Goal: Task Accomplishment & Management: Complete application form

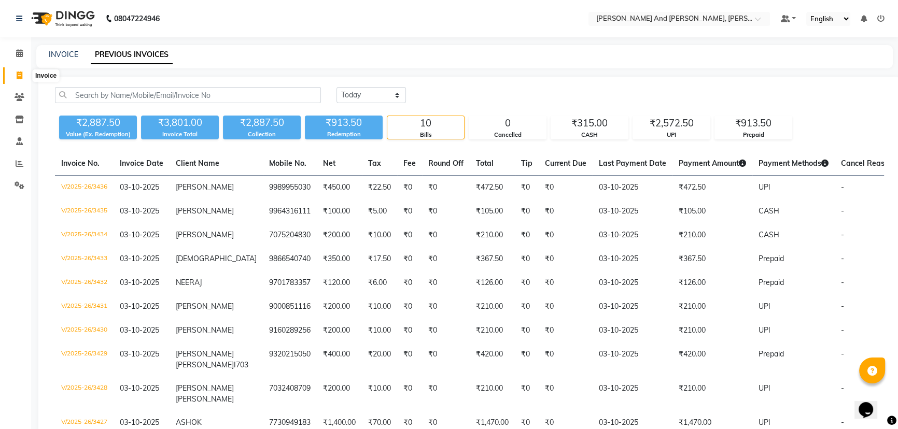
click at [18, 80] on span at bounding box center [19, 76] width 18 height 12
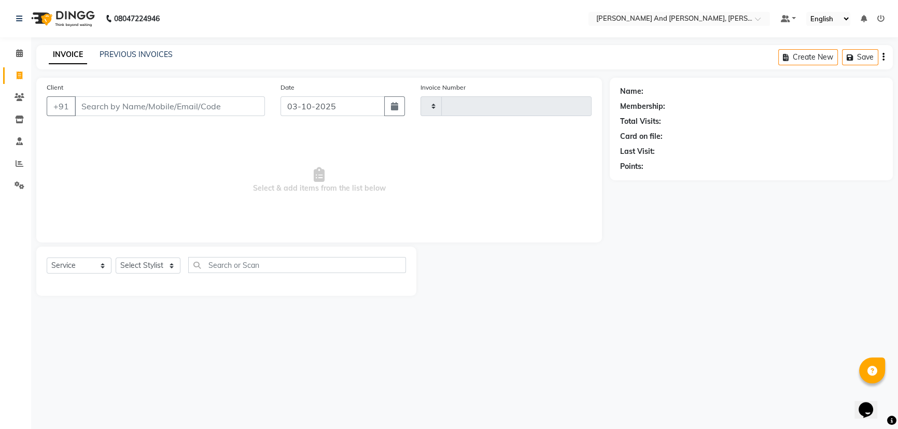
click at [18, 80] on span at bounding box center [19, 76] width 18 height 12
select select "6766"
click at [84, 270] on select "Select Service Product Membership Package Voucher Prepaid Gift Card" at bounding box center [79, 266] width 65 height 16
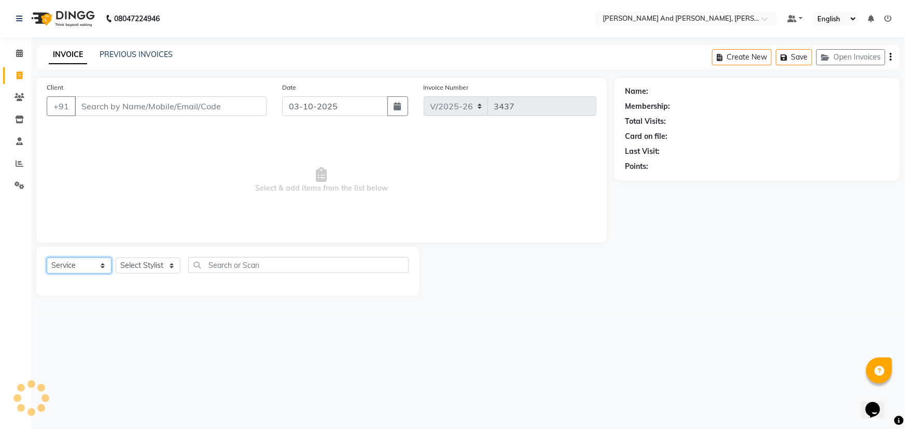
click at [47, 258] on select "Select Service Product Membership Package Voucher Prepaid Gift Card" at bounding box center [79, 266] width 65 height 16
click at [146, 263] on select "Select Stylist" at bounding box center [148, 266] width 65 height 16
select select "P"
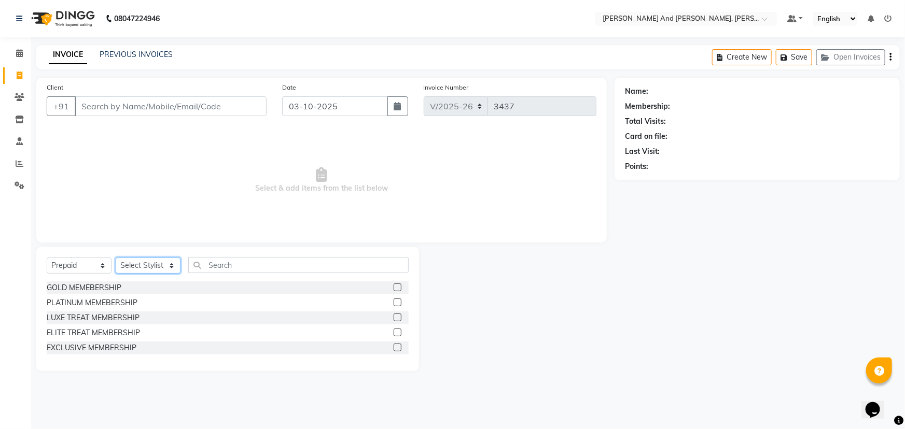
select select "77530"
click at [116, 258] on select "Select Stylist ADITI AFREEN 2 [PERSON_NAME] ALKAF [PERSON_NAME] [PERSON_NAME] […" at bounding box center [148, 266] width 65 height 16
click at [91, 271] on select "Select Service Product Membership Package Voucher Prepaid Gift Card" at bounding box center [79, 266] width 65 height 16
select select "service"
click at [47, 258] on select "Select Service Product Membership Package Voucher Prepaid Gift Card" at bounding box center [79, 266] width 65 height 16
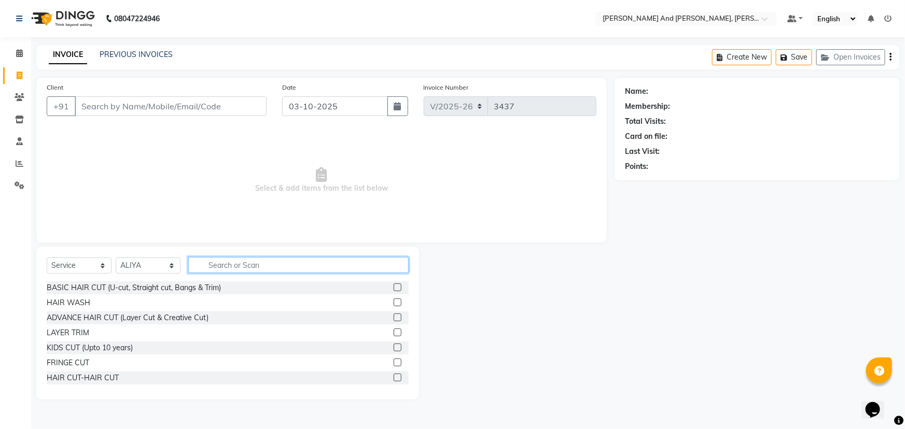
click at [246, 271] on input "text" at bounding box center [298, 265] width 220 height 16
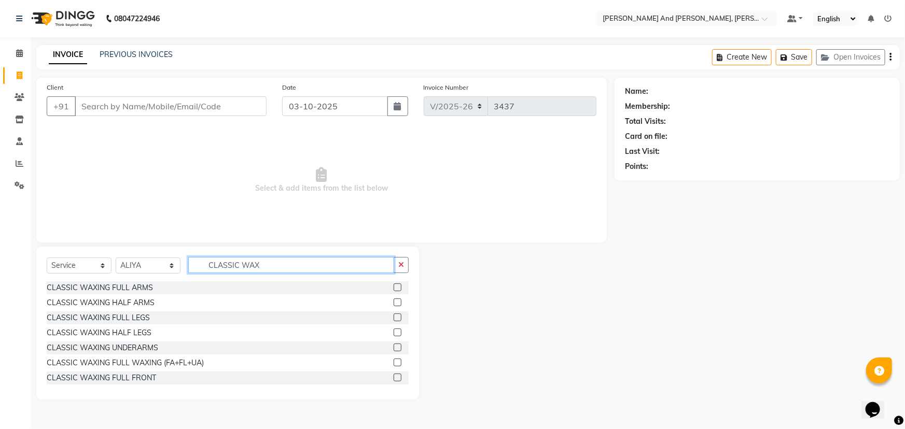
type input "CLASSIC WAX"
click at [394, 332] on label at bounding box center [398, 333] width 8 height 8
click at [394, 332] on input "checkbox" at bounding box center [397, 333] width 7 height 7
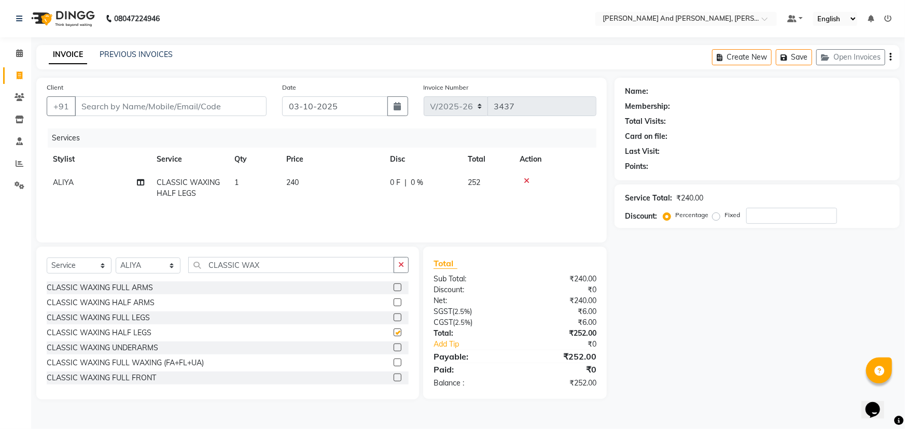
checkbox input "false"
click at [394, 347] on label at bounding box center [398, 348] width 8 height 8
click at [394, 347] on input "checkbox" at bounding box center [397, 348] width 7 height 7
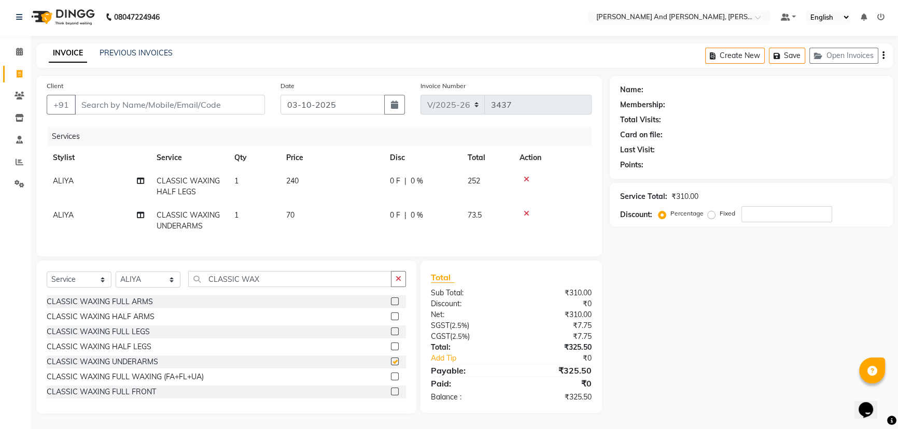
checkbox input "false"
drag, startPoint x: 282, startPoint y: 279, endPoint x: 134, endPoint y: 287, distance: 147.5
click at [134, 287] on div "Select Service Product Membership Package Voucher Prepaid Gift Card Select Styl…" at bounding box center [226, 283] width 359 height 24
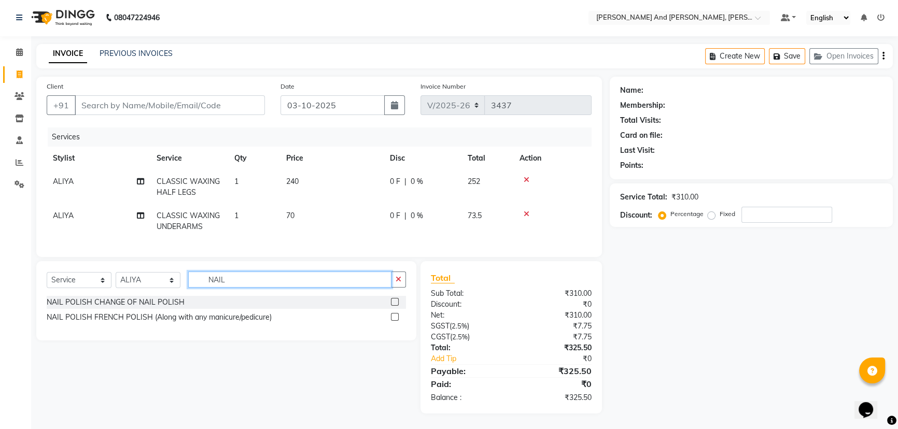
type input "NAIL"
click at [395, 302] on label at bounding box center [395, 302] width 8 height 8
click at [395, 302] on input "checkbox" at bounding box center [394, 302] width 7 height 7
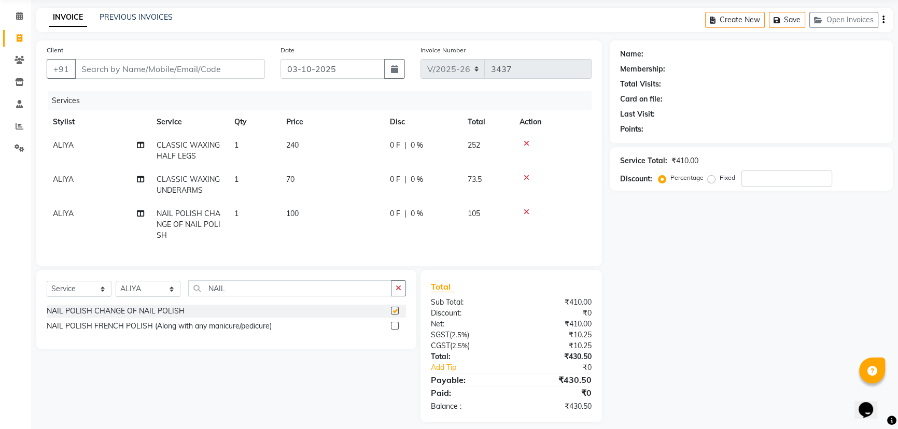
checkbox input "false"
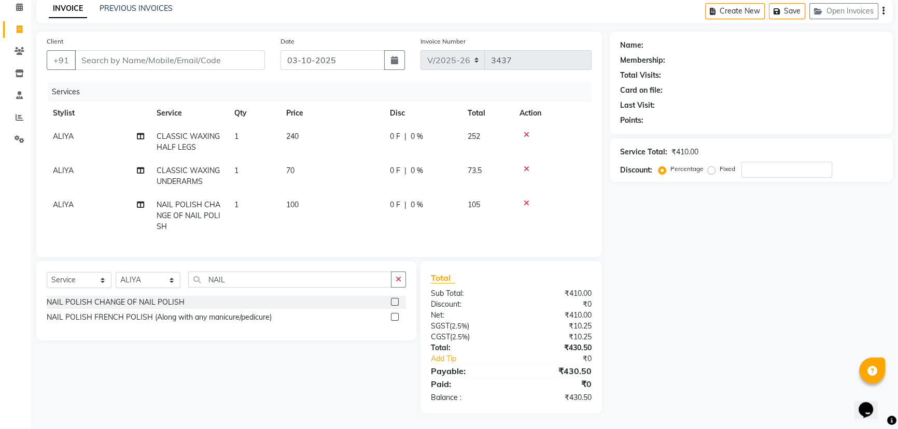
click at [246, 199] on td "1" at bounding box center [254, 215] width 52 height 45
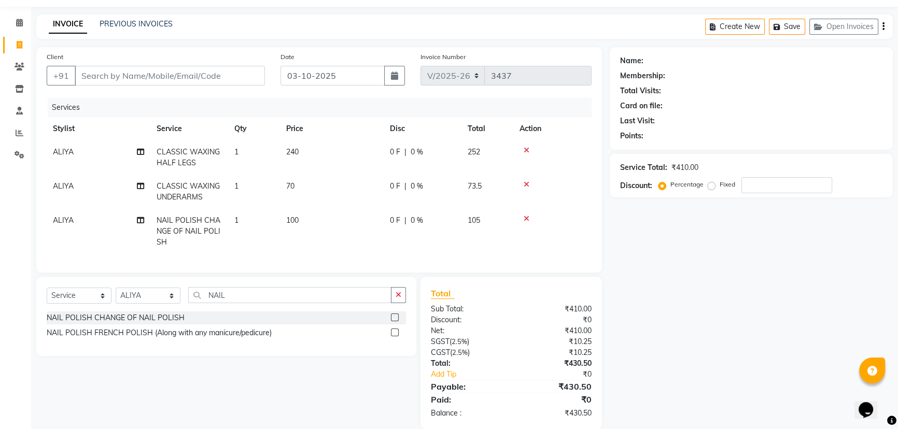
select select "77530"
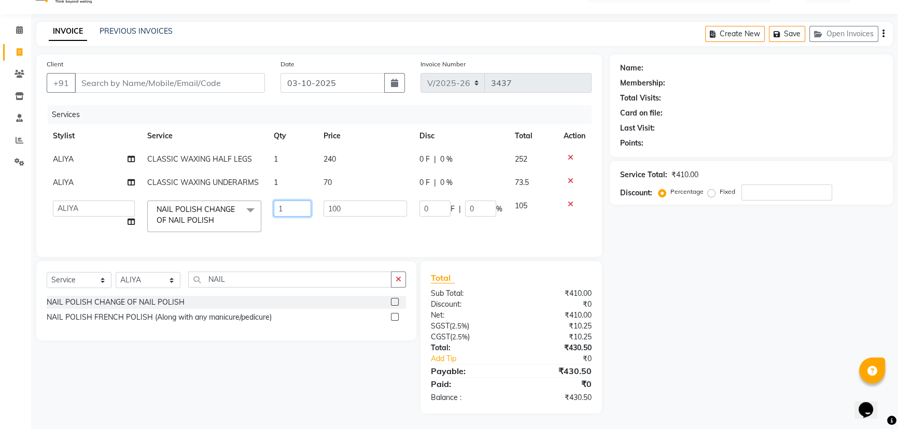
click at [286, 201] on input "1" at bounding box center [292, 209] width 37 height 16
type input "2"
click at [448, 219] on td "0 F | 0 %" at bounding box center [460, 216] width 95 height 44
select select "77530"
click at [286, 203] on input "2" at bounding box center [292, 209] width 37 height 16
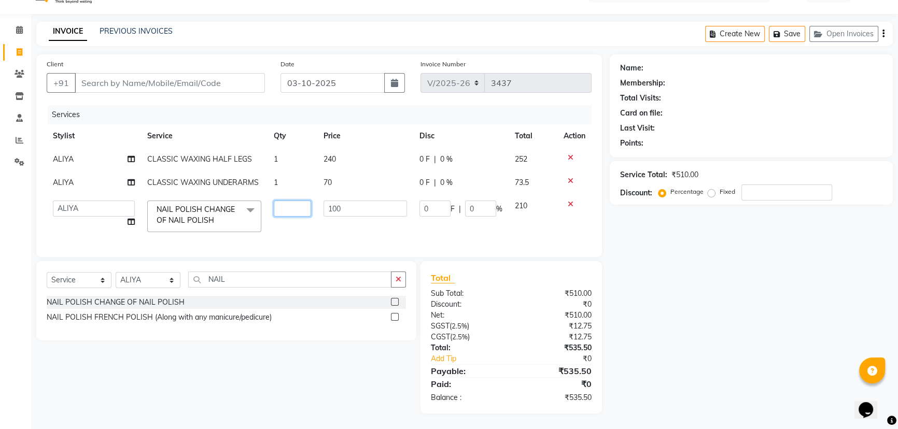
type input "1"
click at [377, 228] on td "100" at bounding box center [365, 216] width 96 height 44
select select "77530"
click at [641, 246] on div "Name: Membership: Total Visits: Card on file: Last Visit: Points: Service Total…" at bounding box center [755, 233] width 291 height 359
click at [165, 86] on div "Client +91" at bounding box center [156, 80] width 234 height 43
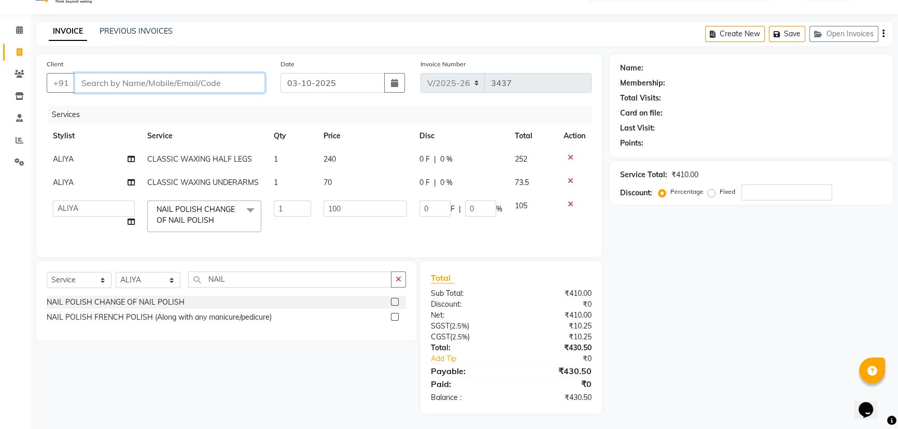
click at [196, 75] on input "Client" at bounding box center [170, 83] width 190 height 20
type input "9"
type input "0"
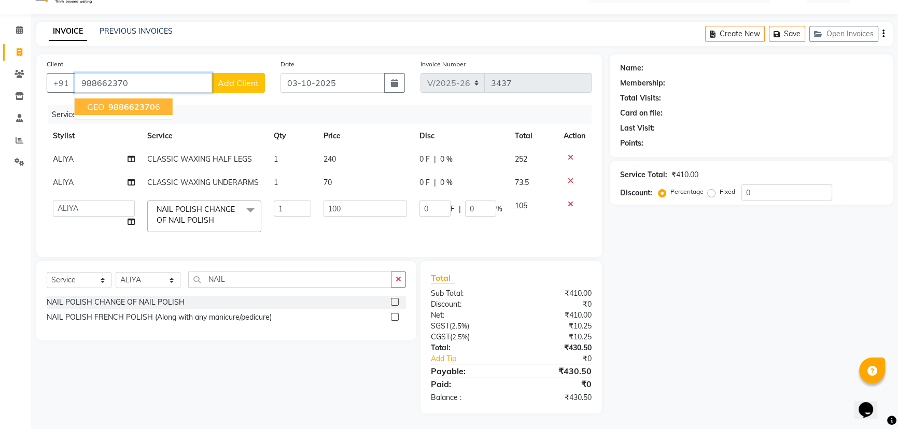
click at [140, 102] on span "988662370" at bounding box center [131, 107] width 47 height 10
type input "9886623706"
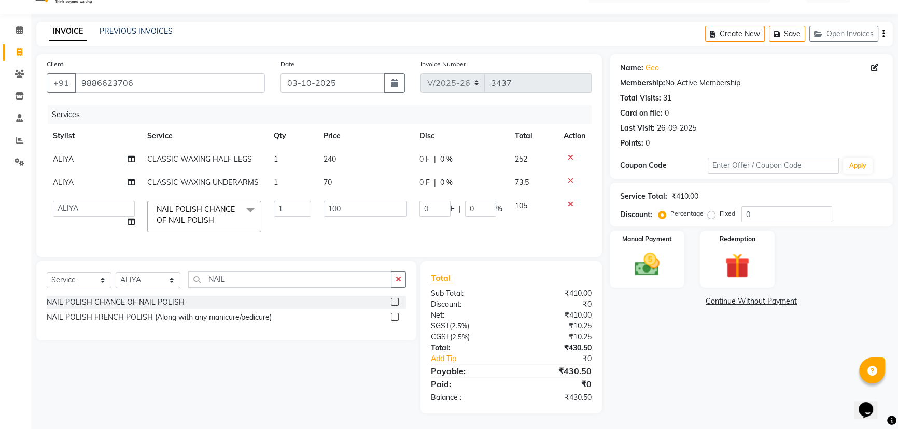
click at [304, 23] on div "INVOICE PREVIOUS INVOICES Create New Save Open Invoices" at bounding box center [464, 34] width 857 height 24
click at [652, 240] on div "Manual Payment" at bounding box center [647, 259] width 78 height 59
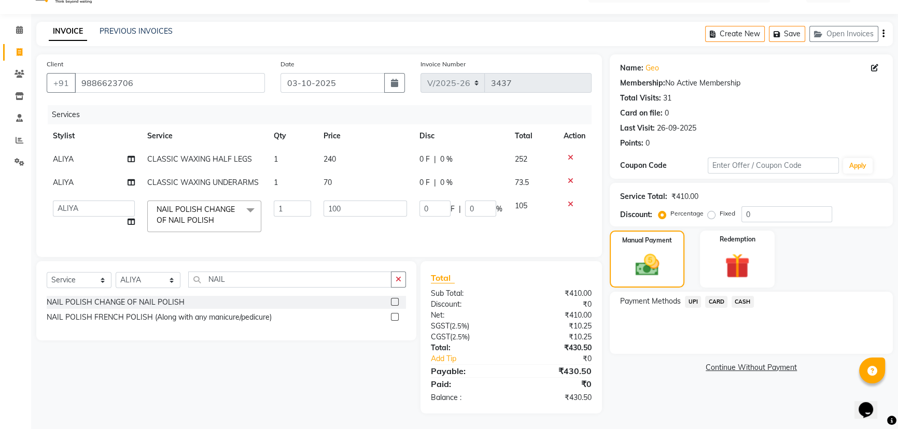
click at [694, 296] on span "UPI" at bounding box center [693, 302] width 16 height 12
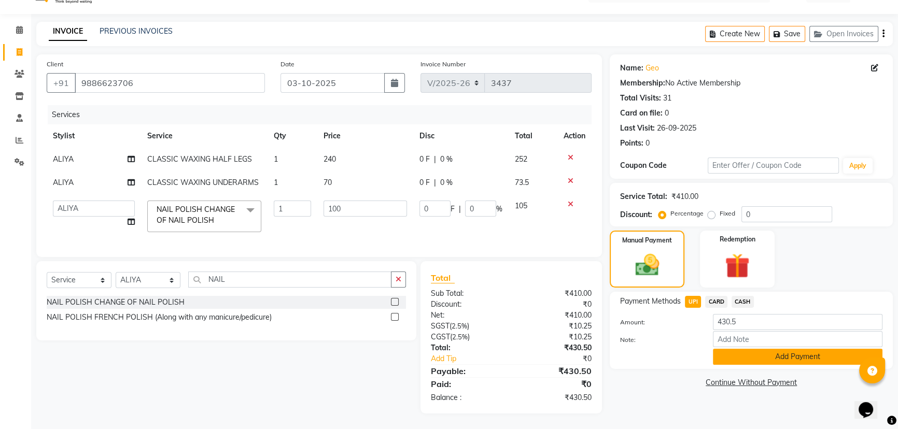
click at [727, 349] on button "Add Payment" at bounding box center [798, 357] width 170 height 16
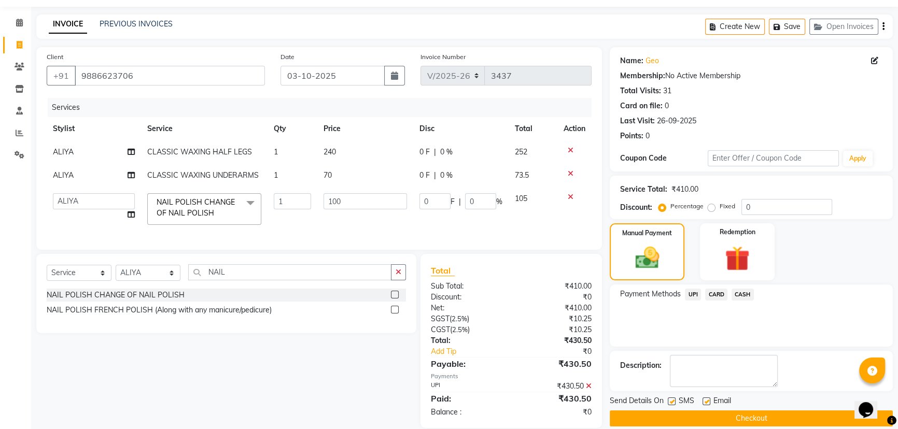
scroll to position [52, 0]
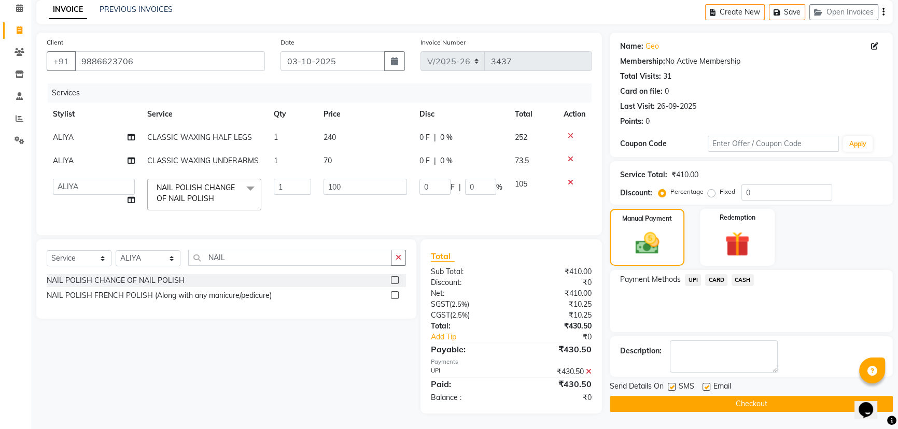
click at [722, 396] on button "Checkout" at bounding box center [751, 404] width 283 height 16
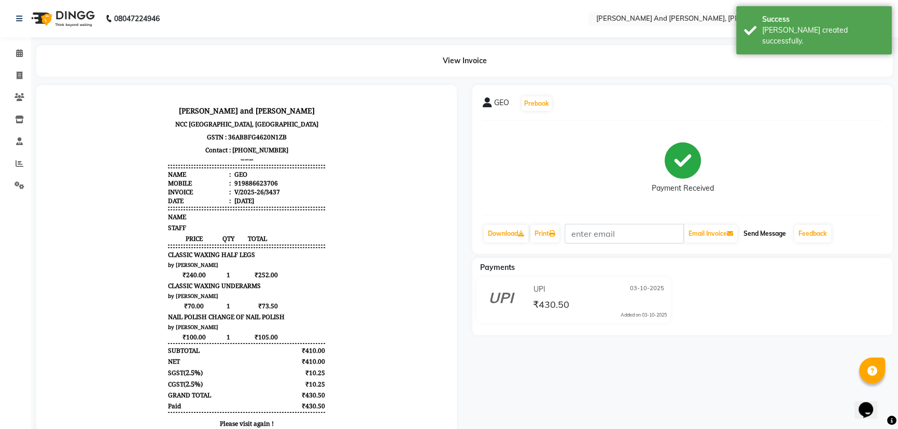
click at [767, 233] on button "Send Message" at bounding box center [764, 234] width 51 height 18
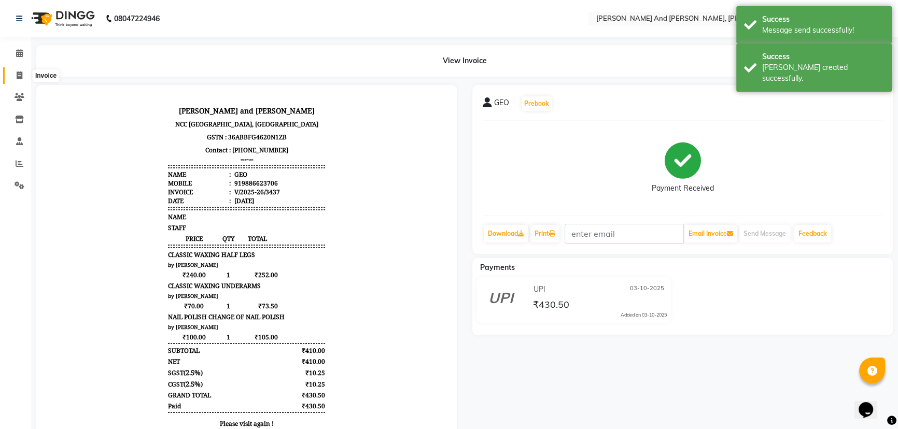
click at [20, 75] on icon at bounding box center [20, 76] width 6 height 8
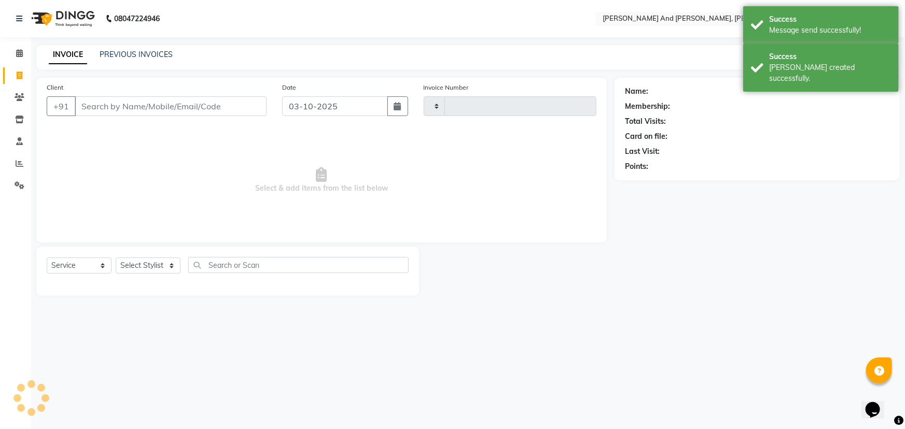
click at [20, 75] on icon at bounding box center [20, 76] width 6 height 8
select select "service"
select select "6766"
type input "3438"
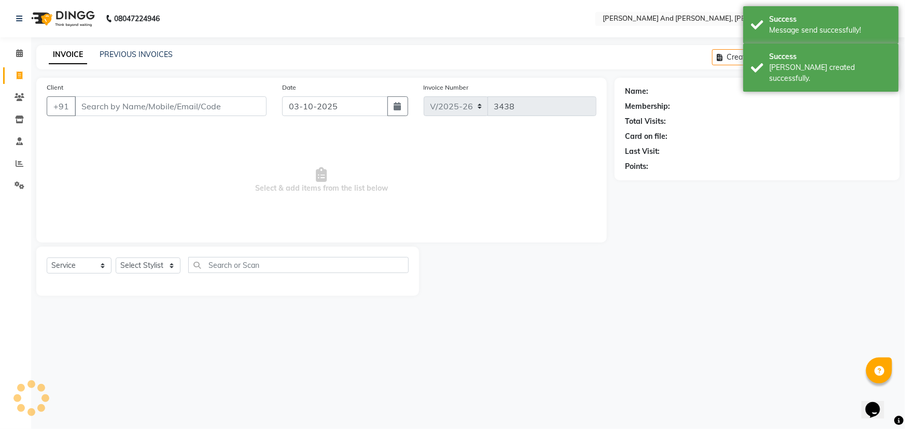
select select "P"
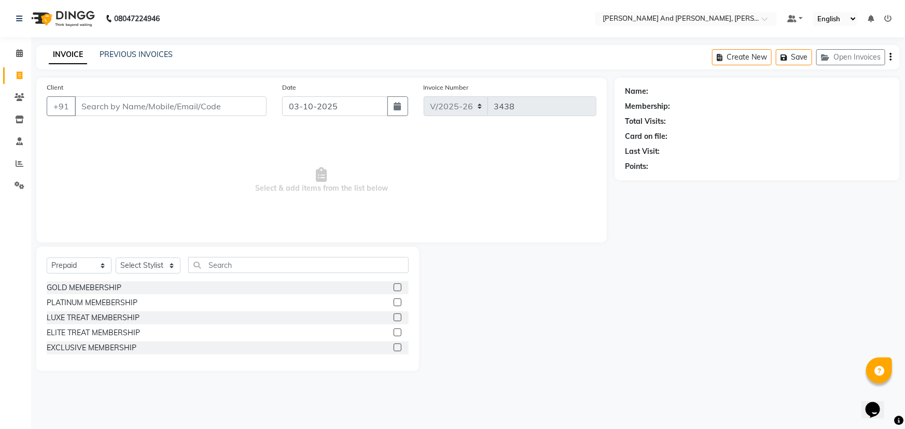
click at [659, 301] on div "Name: Membership: Total Visits: Card on file: Last Visit: Points:" at bounding box center [760, 224] width 293 height 293
click at [668, 243] on div "Name: Membership: Total Visits: Card on file: Last Visit: Points:" at bounding box center [760, 224] width 293 height 293
click at [621, 304] on div "Name: Membership: Total Visits: Card on file: Last Visit: Points:" at bounding box center [760, 224] width 293 height 293
click at [629, 292] on div "Name: Membership: Total Visits: Card on file: Last Visit: Points:" at bounding box center [760, 224] width 293 height 293
click at [131, 57] on link "PREVIOUS INVOICES" at bounding box center [136, 54] width 73 height 9
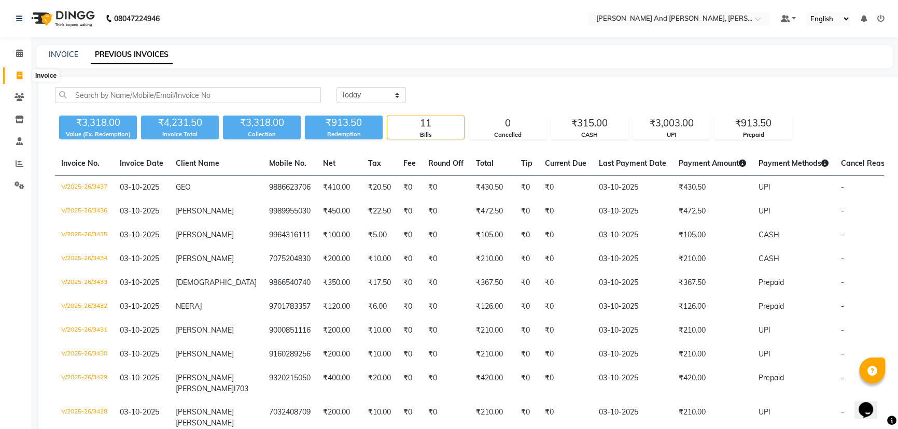
click at [13, 78] on span at bounding box center [19, 76] width 18 height 12
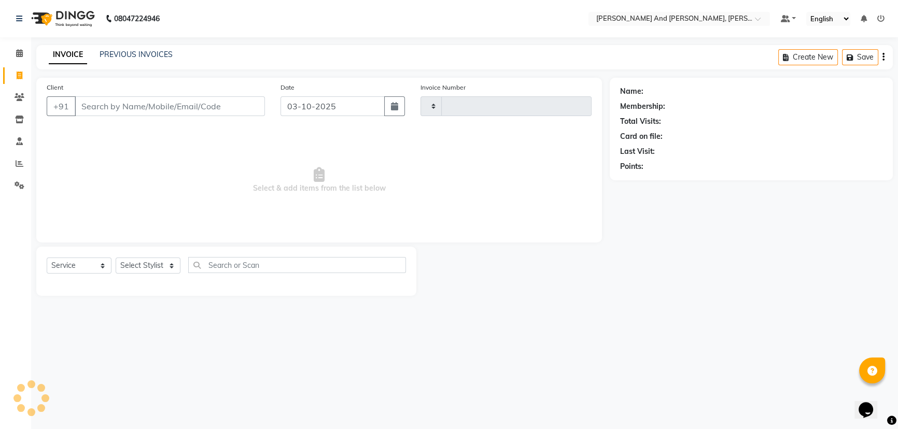
drag, startPoint x: 13, startPoint y: 78, endPoint x: 24, endPoint y: 100, distance: 24.6
click at [13, 79] on span at bounding box center [19, 76] width 18 height 12
select select "service"
select select "6766"
type input "3438"
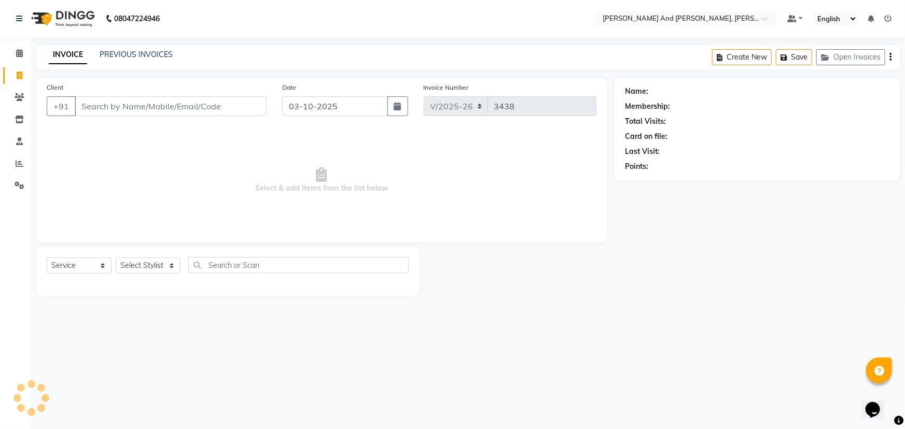
click at [166, 111] on input "Client" at bounding box center [171, 106] width 192 height 20
select select "P"
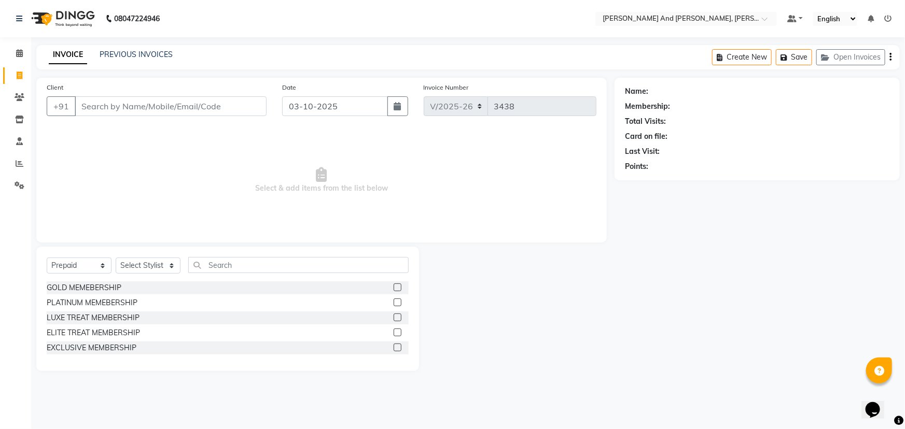
drag, startPoint x: 636, startPoint y: 312, endPoint x: 549, endPoint y: 260, distance: 101.4
click at [636, 312] on div "Name: Membership: Total Visits: Card on file: Last Visit: Points:" at bounding box center [760, 224] width 293 height 293
click at [158, 107] on input "Client" at bounding box center [171, 106] width 192 height 20
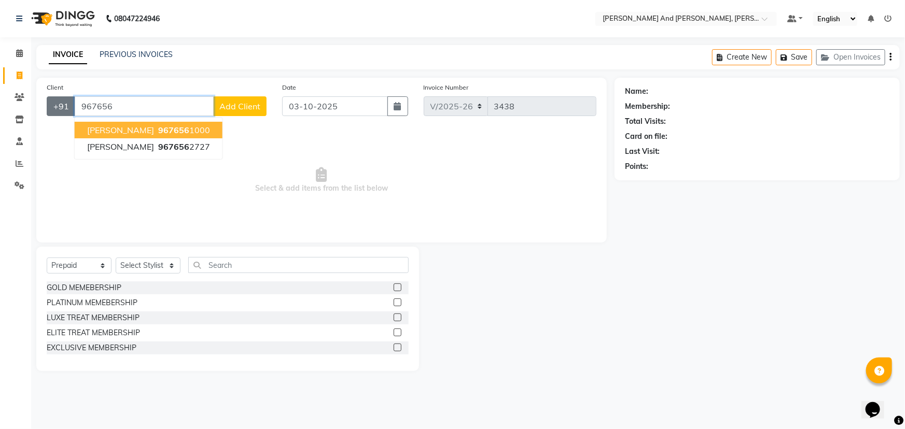
drag, startPoint x: 126, startPoint y: 105, endPoint x: 64, endPoint y: 115, distance: 62.5
click at [64, 115] on div "[PHONE_NUMBER] [PERSON_NAME] 967656 1000 [PERSON_NAME] 967656 2727 Add Client" at bounding box center [157, 106] width 220 height 20
click at [167, 128] on span "94944" at bounding box center [171, 130] width 26 height 10
type input "9494426866"
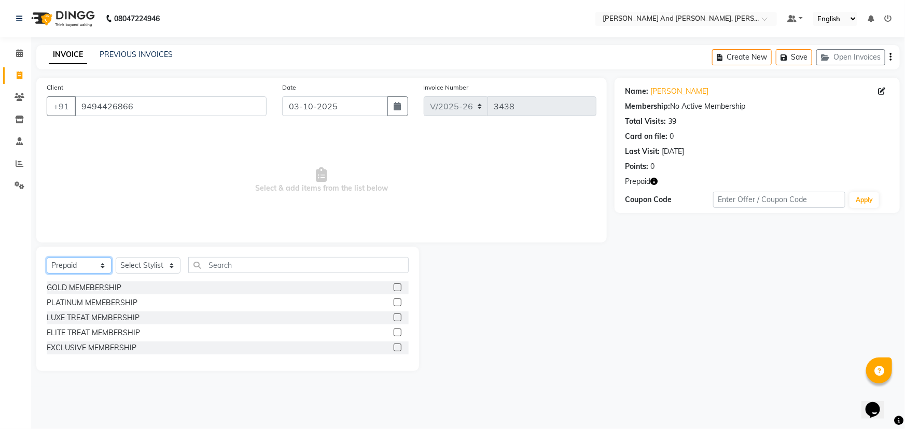
click at [82, 263] on select "Select Service Product Membership Package Voucher Prepaid Gift Card" at bounding box center [79, 266] width 65 height 16
select select "service"
click at [47, 258] on select "Select Service Product Membership Package Voucher Prepaid Gift Card" at bounding box center [79, 266] width 65 height 16
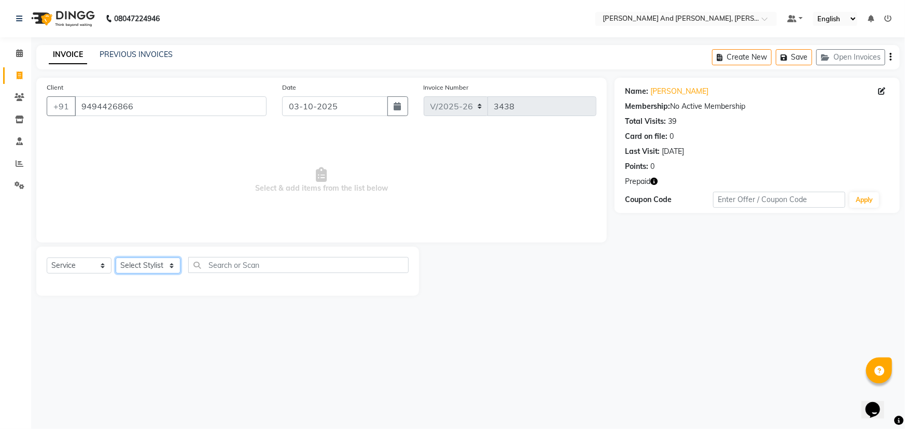
drag, startPoint x: 147, startPoint y: 263, endPoint x: 148, endPoint y: 269, distance: 5.3
click at [148, 268] on select "Select Stylist ADITI AFREEN 2 [PERSON_NAME] ALKAF [PERSON_NAME] [PERSON_NAME] […" at bounding box center [148, 266] width 65 height 16
click at [654, 185] on icon "button" at bounding box center [653, 181] width 7 height 7
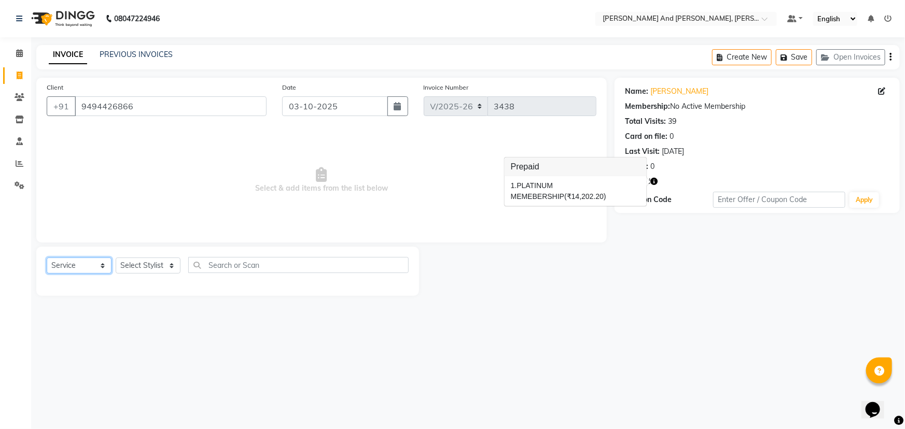
click at [82, 265] on select "Select Service Product Membership Package Voucher Prepaid Gift Card" at bounding box center [79, 266] width 65 height 16
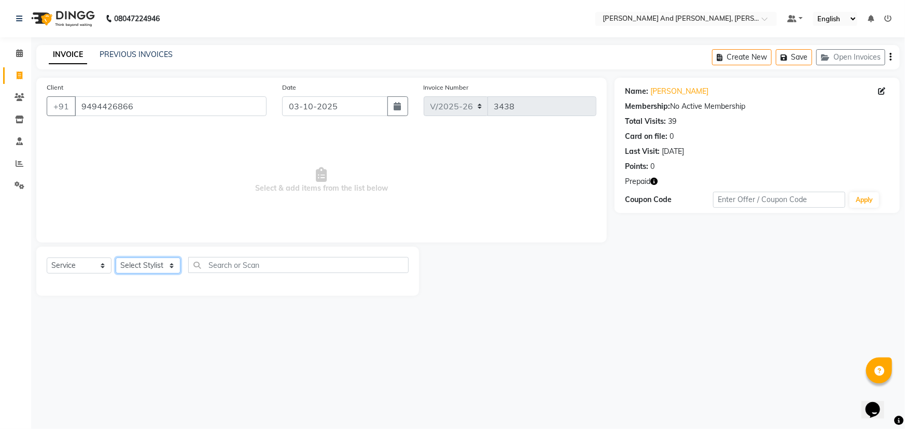
click at [178, 268] on select "Select Stylist ADITI AFREEN 2 [PERSON_NAME] ALKAF [PERSON_NAME] [PERSON_NAME] […" at bounding box center [148, 266] width 65 height 16
select select "93389"
click at [116, 258] on select "Select Stylist ADITI AFREEN 2 [PERSON_NAME] ALKAF [PERSON_NAME] [PERSON_NAME] […" at bounding box center [148, 266] width 65 height 16
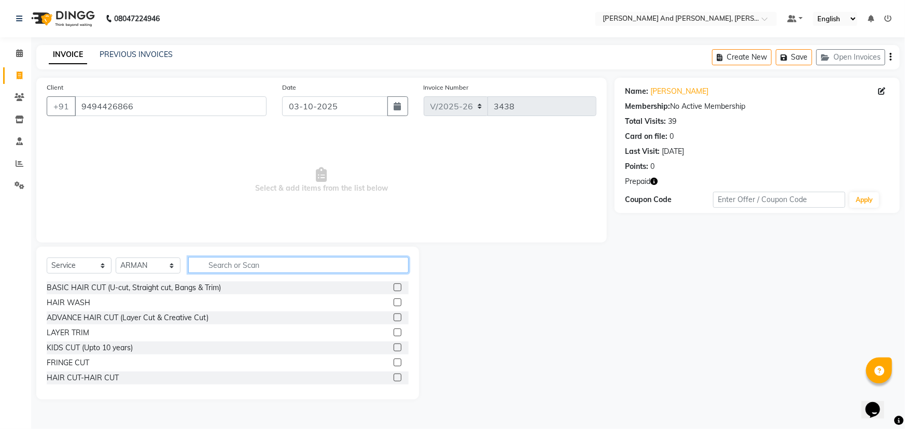
click at [299, 271] on input "text" at bounding box center [298, 265] width 220 height 16
type input "HAIR"
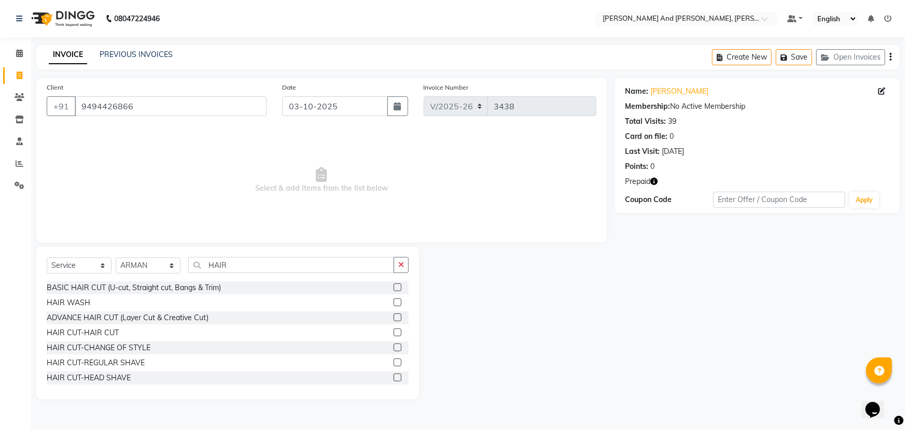
click at [394, 330] on label at bounding box center [398, 333] width 8 height 8
click at [394, 330] on input "checkbox" at bounding box center [397, 333] width 7 height 7
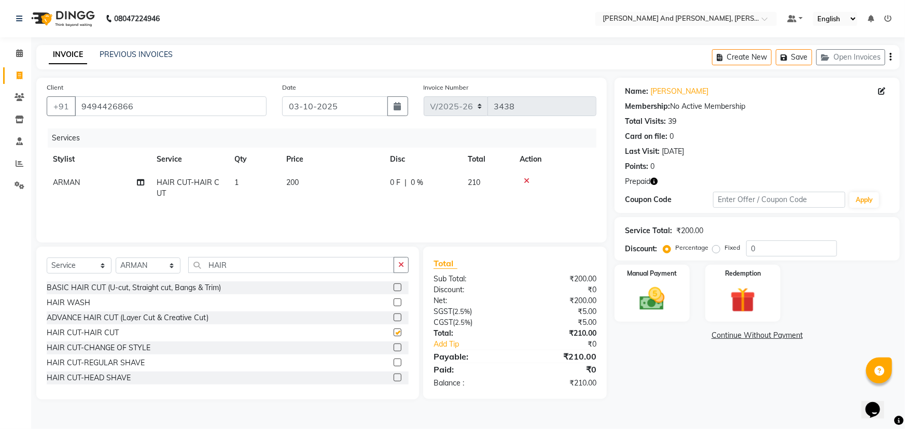
checkbox input "false"
drag, startPoint x: 240, startPoint y: 266, endPoint x: 132, endPoint y: 259, distance: 108.1
click at [135, 259] on div "Select Service Product Membership Package Voucher Prepaid Gift Card Select Styl…" at bounding box center [228, 269] width 362 height 24
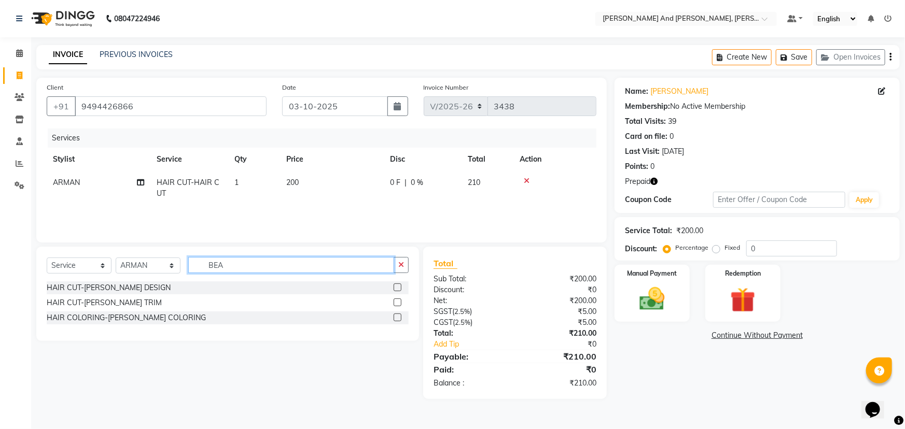
type input "BEA"
click at [396, 284] on label at bounding box center [398, 288] width 8 height 8
click at [396, 285] on input "checkbox" at bounding box center [397, 288] width 7 height 7
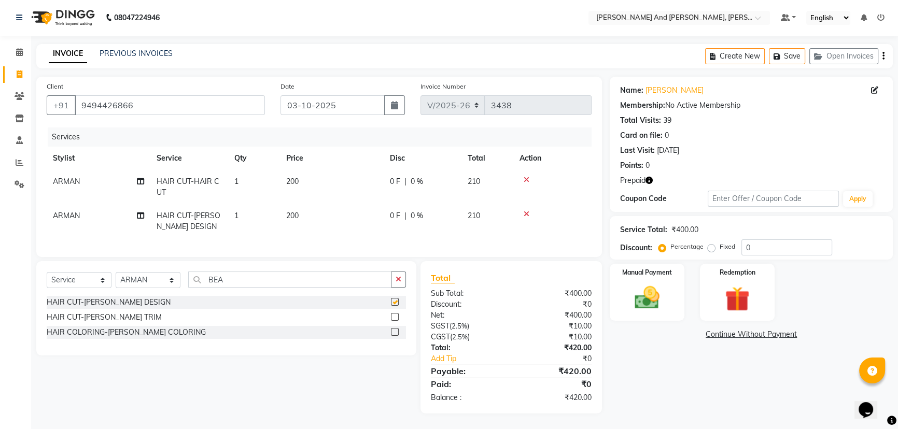
checkbox input "false"
click at [725, 273] on div "Redemption" at bounding box center [737, 292] width 78 height 59
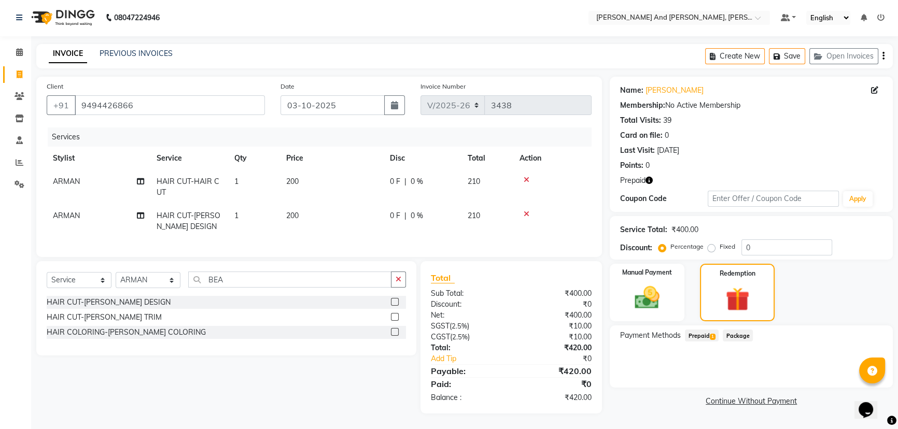
click at [704, 330] on span "Prepaid 1" at bounding box center [702, 336] width 34 height 12
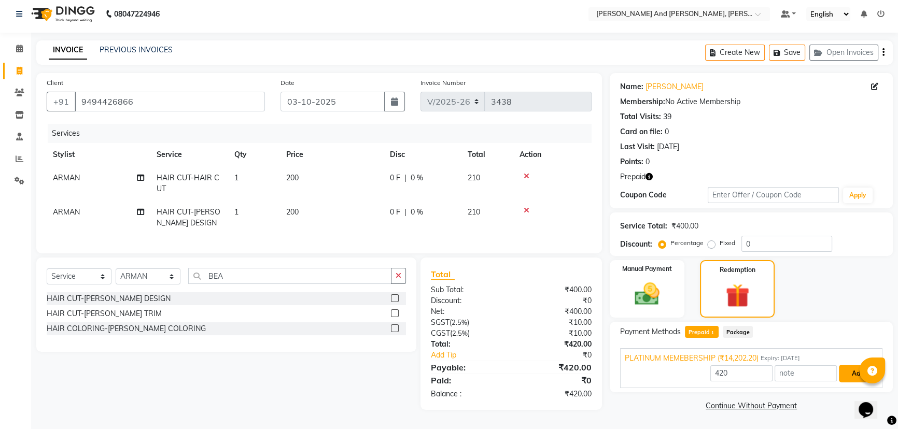
click at [851, 373] on button "Add" at bounding box center [858, 374] width 38 height 18
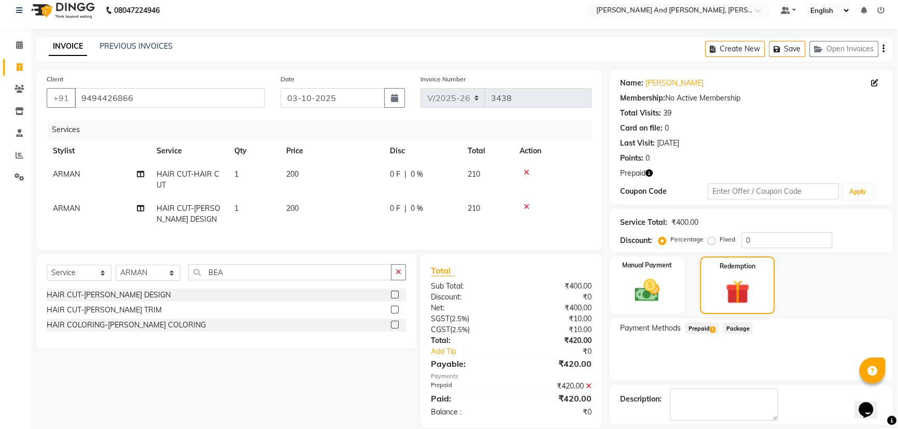
scroll to position [54, 0]
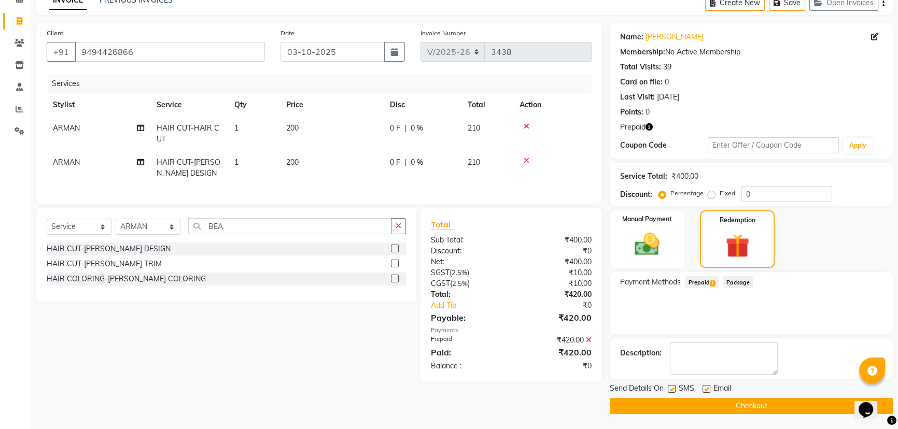
click at [733, 403] on button "Checkout" at bounding box center [751, 406] width 283 height 16
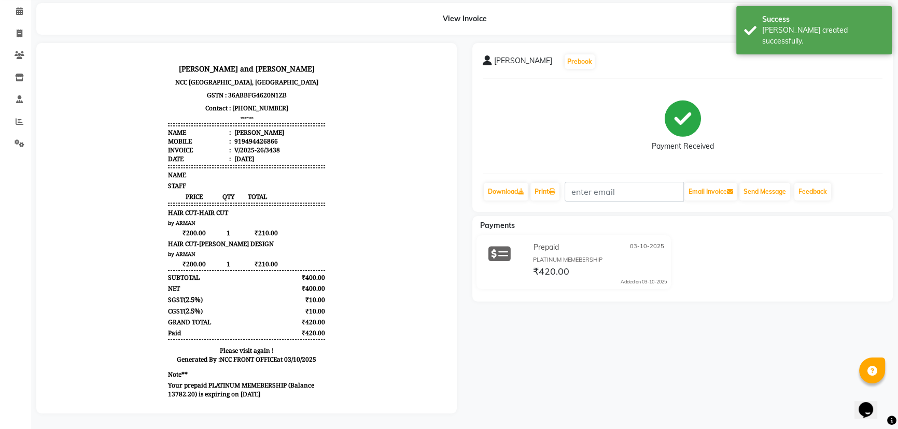
scroll to position [8, 0]
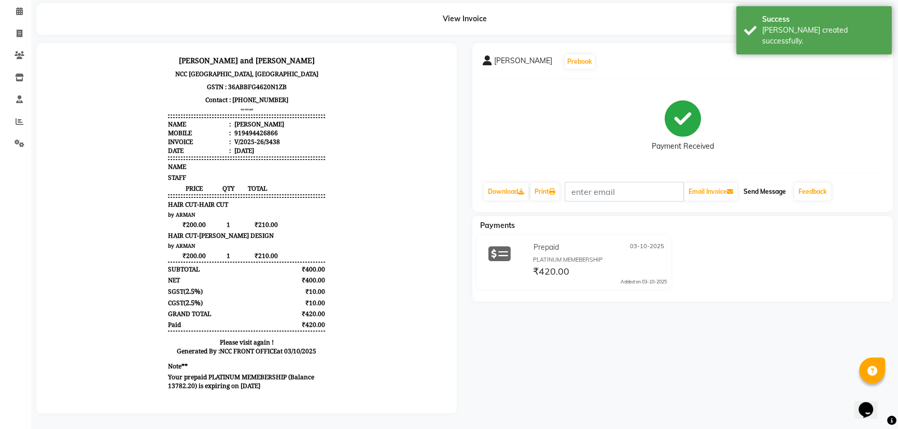
click at [772, 187] on button "Send Message" at bounding box center [764, 192] width 51 height 18
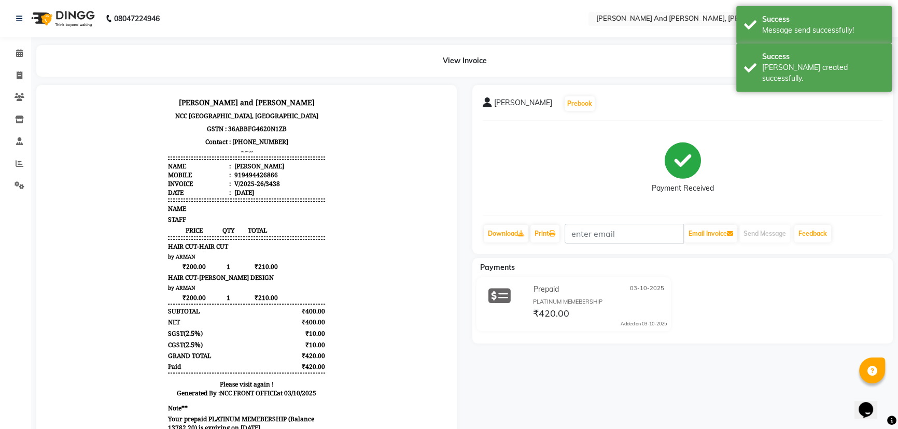
scroll to position [0, 0]
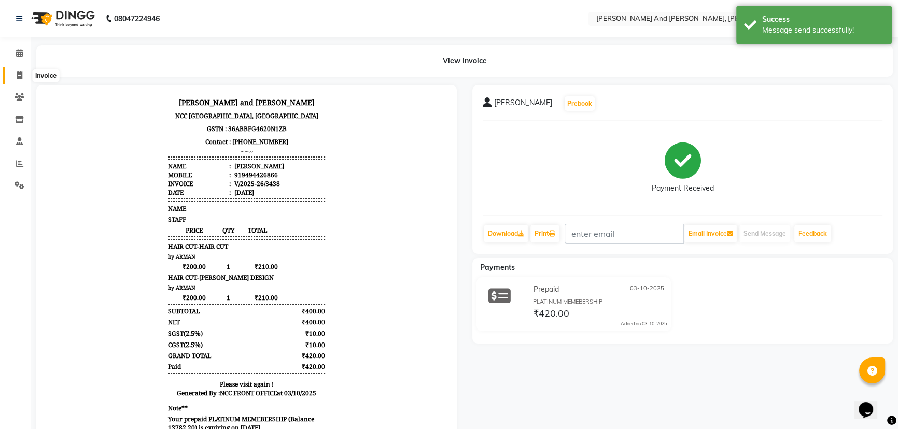
click at [20, 78] on icon at bounding box center [20, 76] width 6 height 8
select select "service"
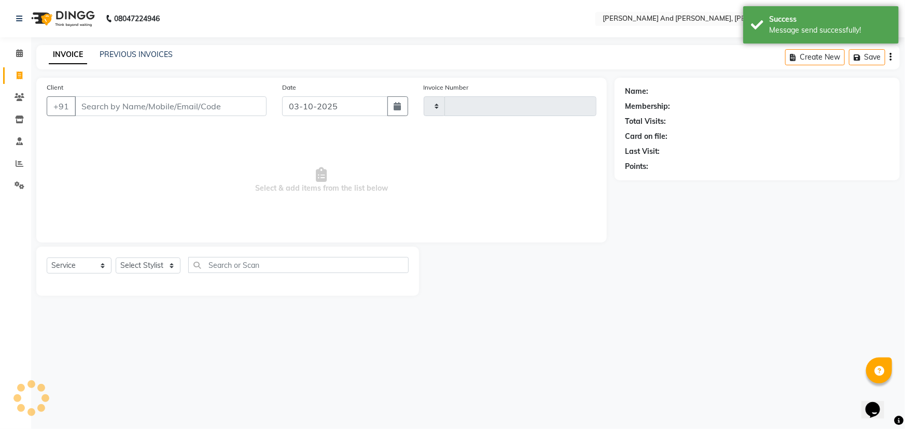
type input "3439"
select select "6766"
select select "P"
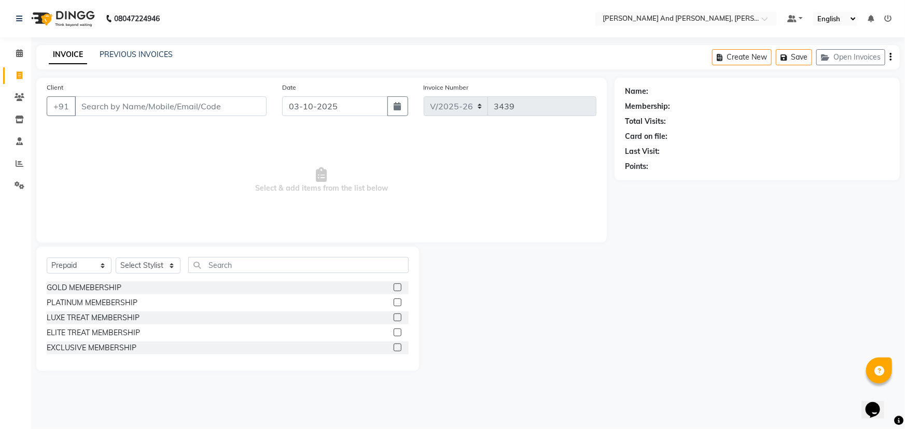
click at [586, 271] on div at bounding box center [516, 309] width 195 height 124
click at [20, 53] on icon at bounding box center [19, 53] width 7 height 8
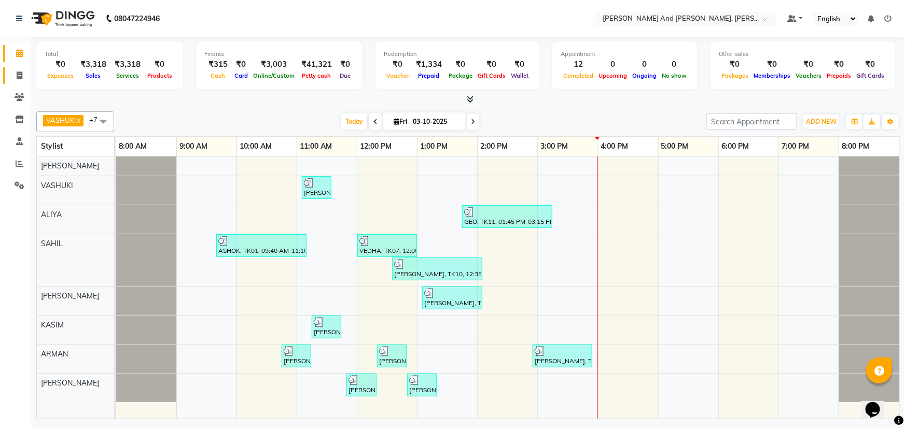
click at [19, 78] on icon at bounding box center [20, 76] width 6 height 8
select select "service"
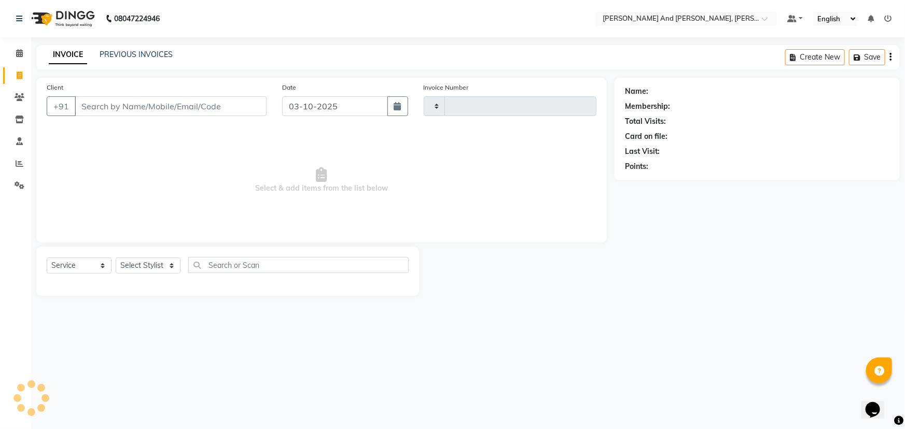
type input "3439"
select select "6766"
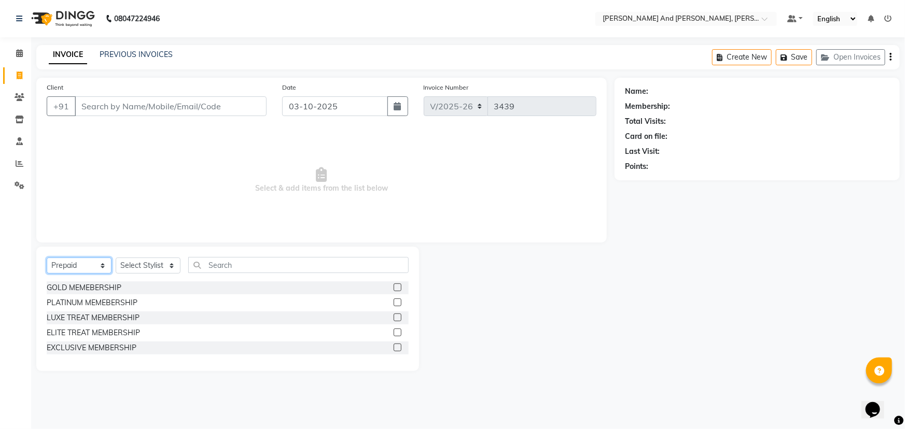
click at [79, 265] on select "Select Service Product Membership Package Voucher Prepaid Gift Card" at bounding box center [79, 266] width 65 height 16
select select "service"
click at [47, 258] on select "Select Service Product Membership Package Voucher Prepaid Gift Card" at bounding box center [79, 266] width 65 height 16
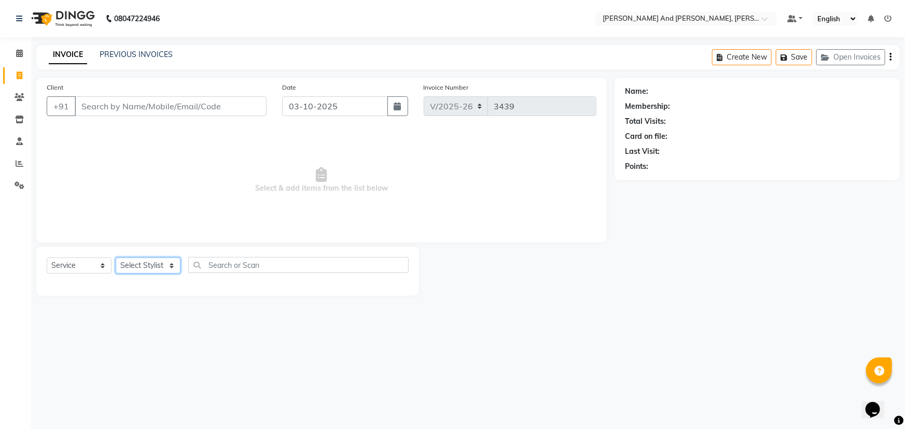
click at [157, 267] on select "Select Stylist ADITI AFREEN 2 [PERSON_NAME] ALKAF [PERSON_NAME] [PERSON_NAME] […" at bounding box center [148, 266] width 65 height 16
select select "92928"
click at [116, 258] on select "Select Stylist ADITI AFREEN 2 [PERSON_NAME] ALKAF [PERSON_NAME] [PERSON_NAME] […" at bounding box center [148, 266] width 65 height 16
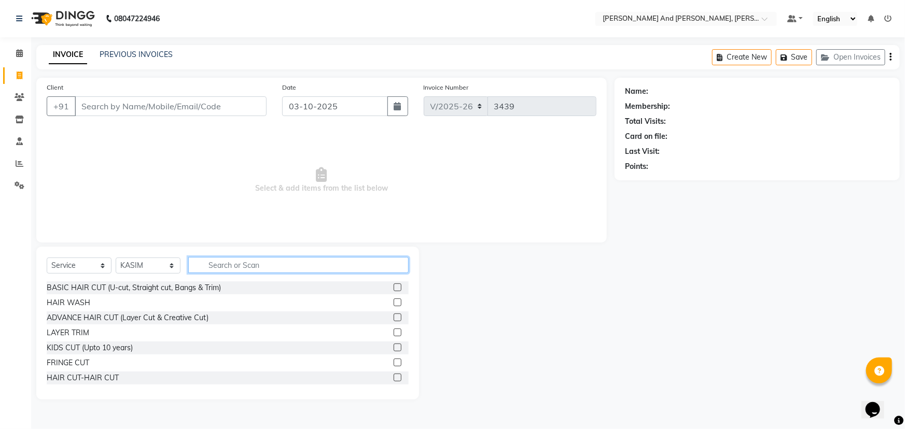
click at [257, 257] on input "text" at bounding box center [298, 265] width 220 height 16
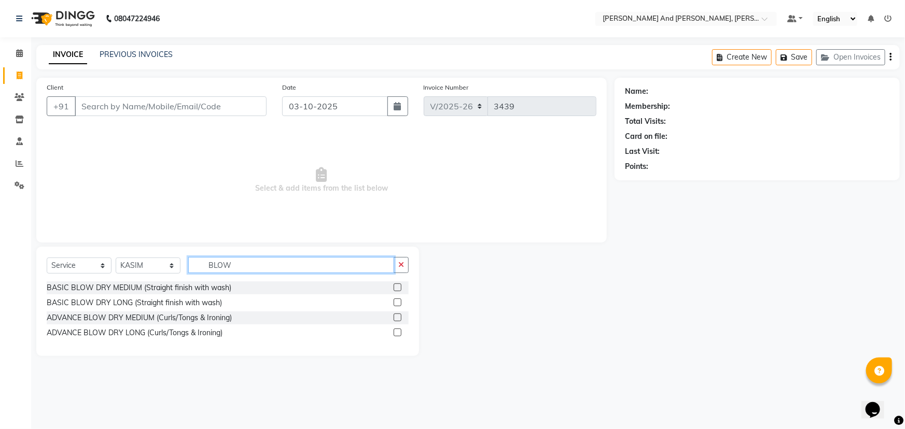
type input "BLOW"
click at [391, 332] on div "ADVANCE BLOW DRY LONG (Curls/Tongs & Ironing)" at bounding box center [228, 333] width 362 height 13
click at [397, 335] on label at bounding box center [398, 333] width 8 height 8
click at [397, 335] on input "checkbox" at bounding box center [397, 333] width 7 height 7
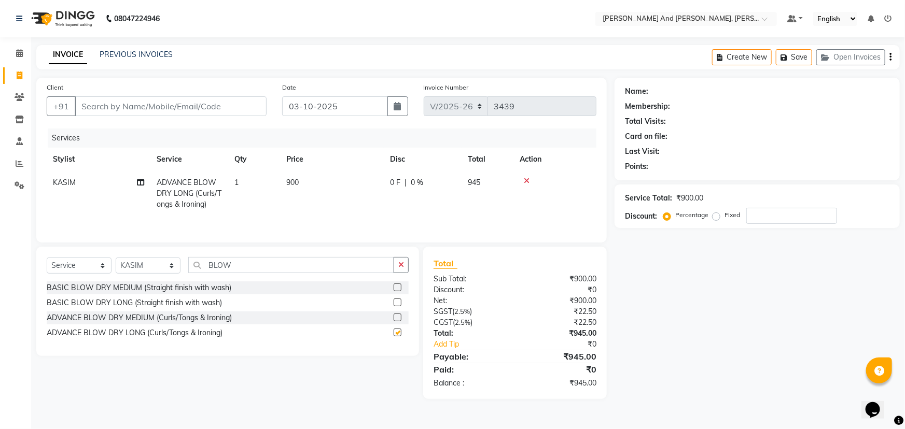
checkbox input "false"
click at [155, 263] on select "Select Stylist ADITI AFREEN 2 [PERSON_NAME] ALKAF [PERSON_NAME] [PERSON_NAME] […" at bounding box center [148, 266] width 65 height 16
select select "77530"
click at [116, 258] on select "Select Stylist ADITI AFREEN 2 [PERSON_NAME] ALKAF [PERSON_NAME] [PERSON_NAME] […" at bounding box center [148, 266] width 65 height 16
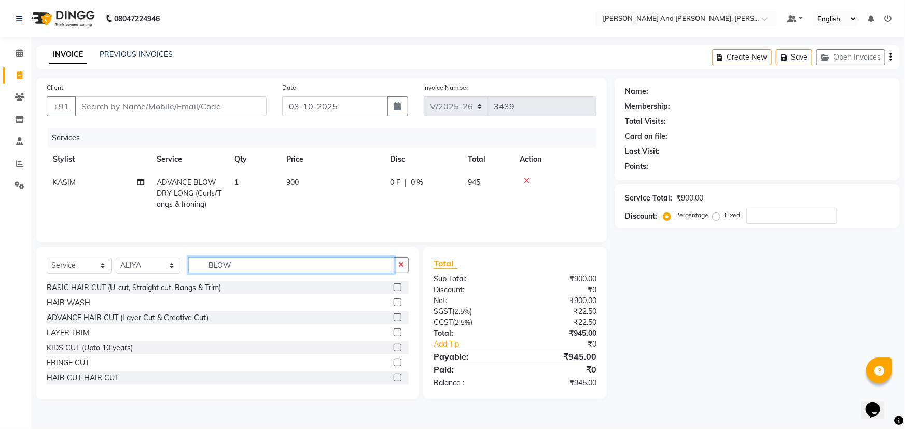
drag, startPoint x: 249, startPoint y: 263, endPoint x: 144, endPoint y: 275, distance: 105.9
click at [145, 275] on div "Select Service Product Membership Package Voucher Prepaid Gift Card Select Styl…" at bounding box center [228, 269] width 362 height 24
type input "THRE"
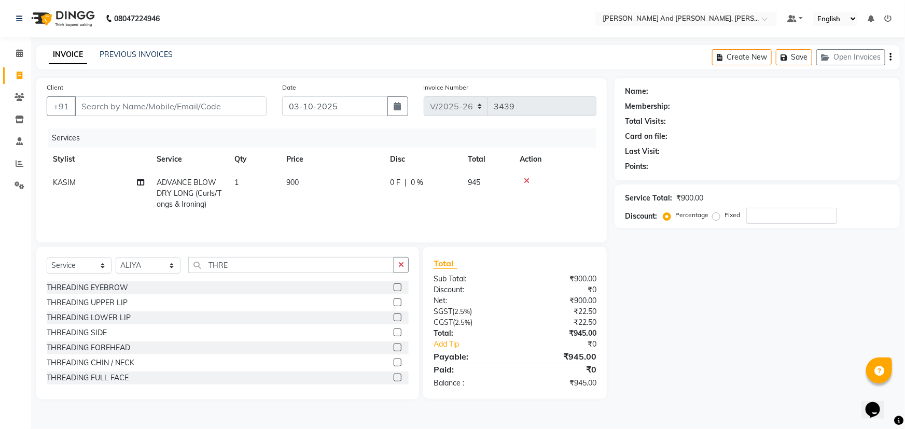
click at [394, 302] on label at bounding box center [398, 303] width 8 height 8
click at [394, 302] on input "checkbox" at bounding box center [397, 303] width 7 height 7
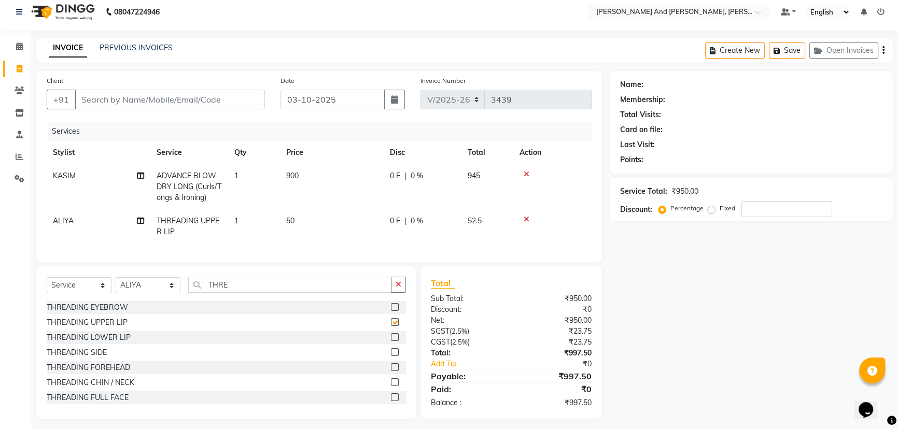
checkbox input "false"
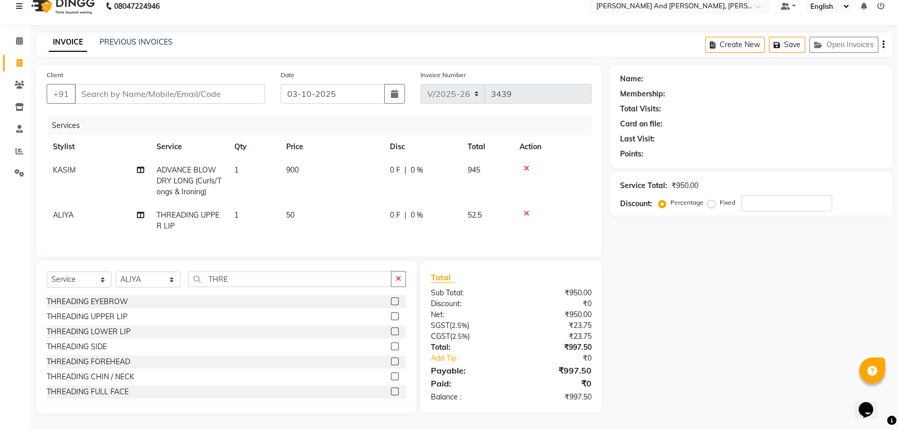
scroll to position [20, 0]
click at [391, 301] on label at bounding box center [395, 302] width 8 height 8
click at [391, 301] on input "checkbox" at bounding box center [394, 302] width 7 height 7
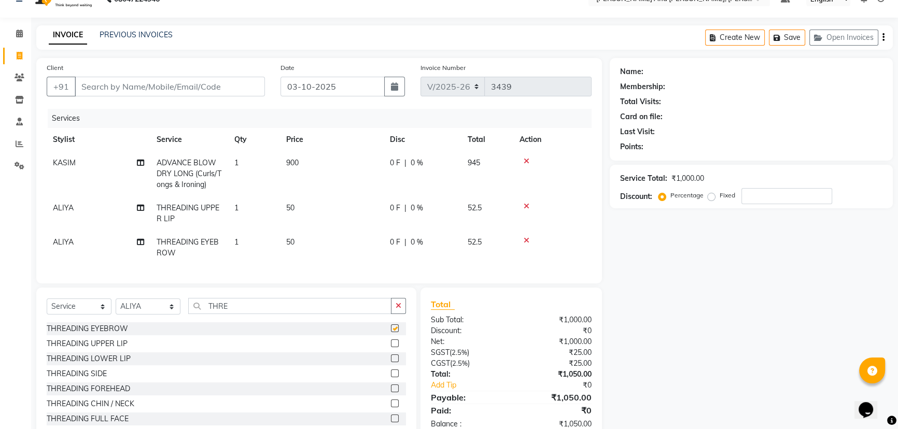
checkbox input "false"
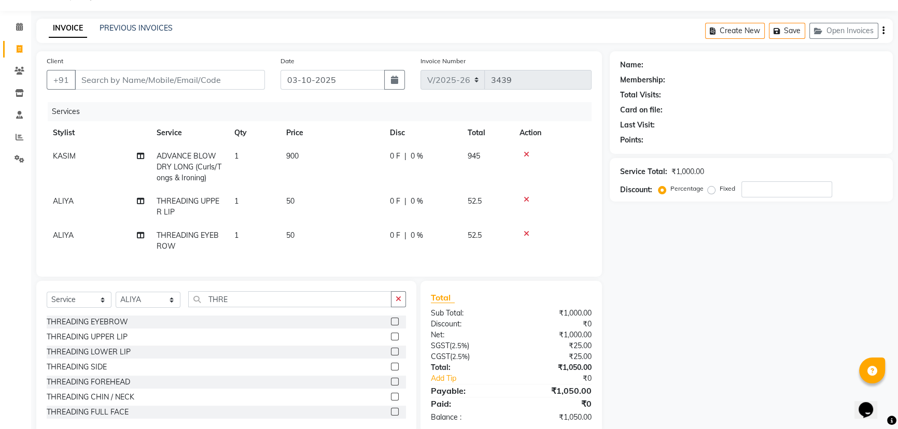
scroll to position [0, 0]
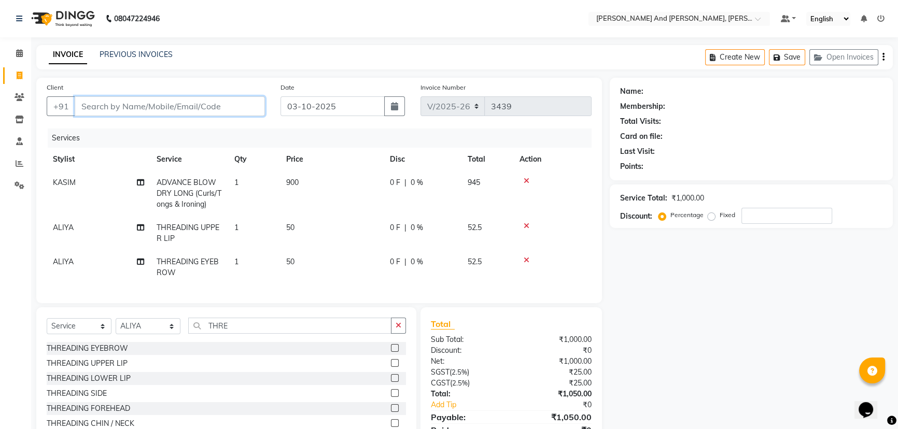
click at [207, 104] on input "Client" at bounding box center [170, 106] width 190 height 20
type input "8"
type input "0"
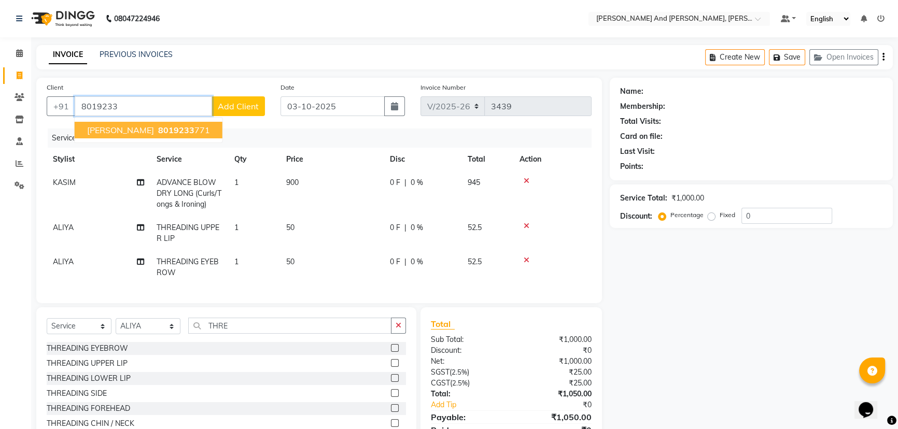
click at [158, 129] on span "8019233" at bounding box center [176, 130] width 36 height 10
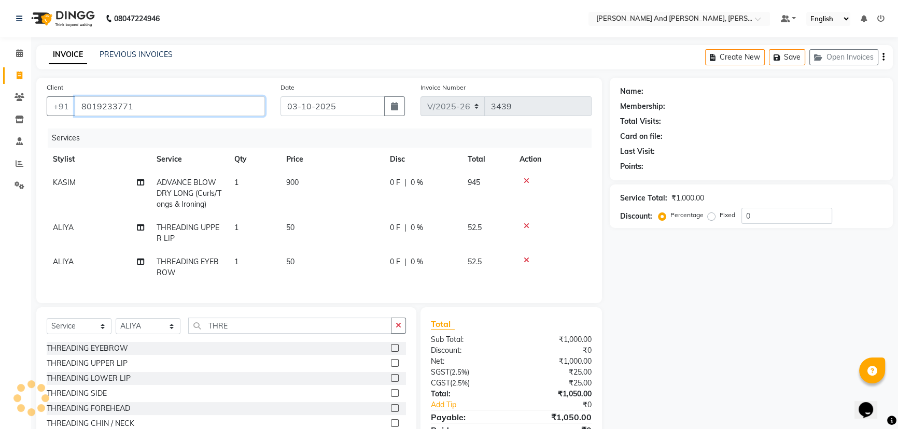
type input "8019233771"
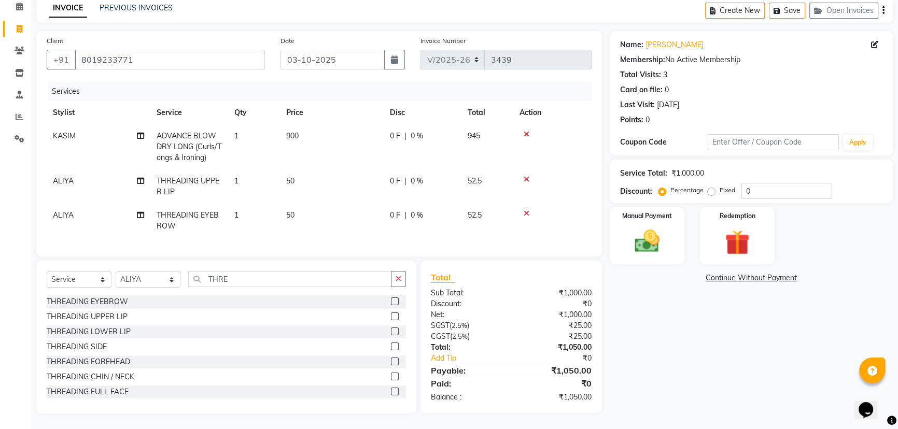
scroll to position [53, 0]
click at [645, 227] on img at bounding box center [647, 242] width 42 height 30
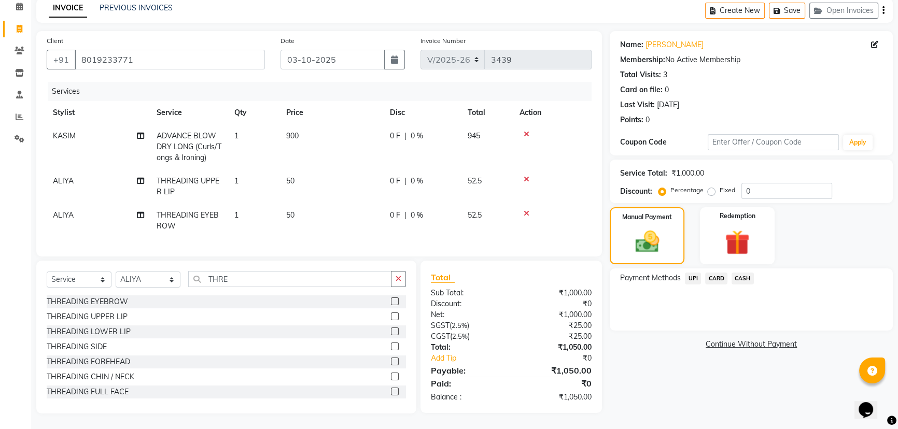
click at [696, 273] on span "UPI" at bounding box center [693, 279] width 16 height 12
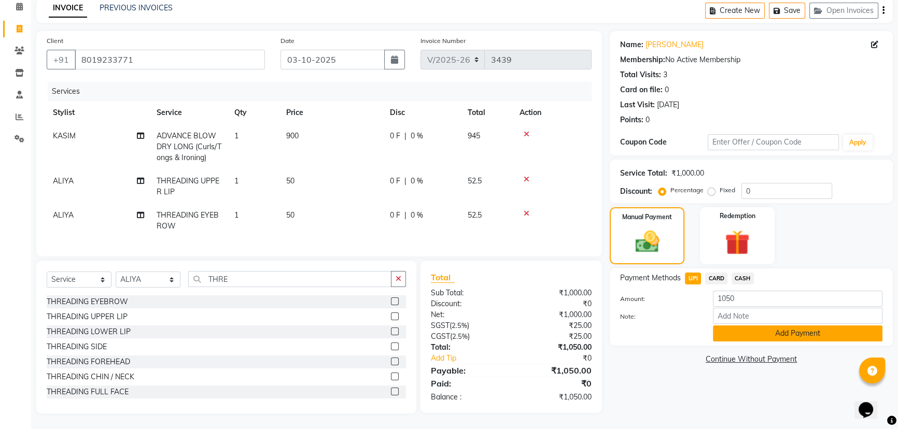
click at [733, 326] on button "Add Payment" at bounding box center [798, 334] width 170 height 16
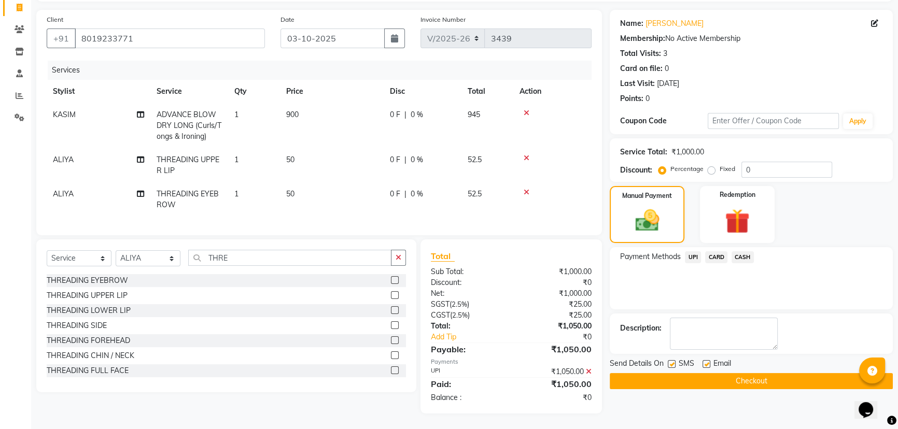
scroll to position [75, 0]
click at [715, 373] on button "Checkout" at bounding box center [751, 381] width 283 height 16
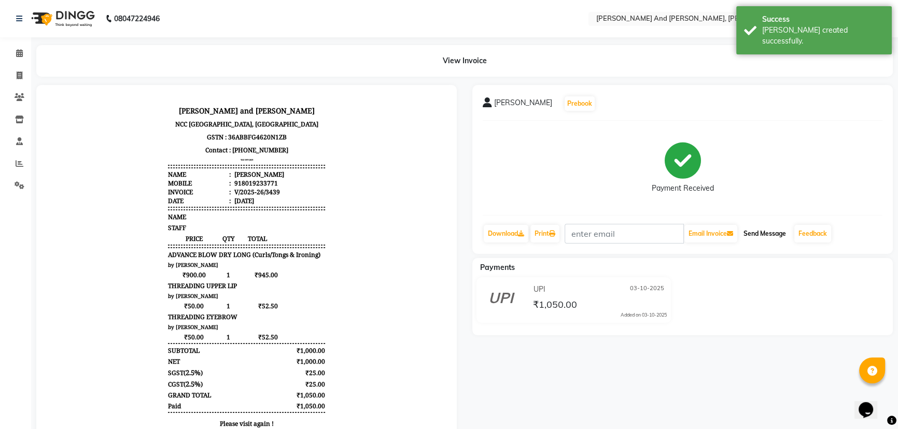
click at [767, 231] on button "Send Message" at bounding box center [764, 234] width 51 height 18
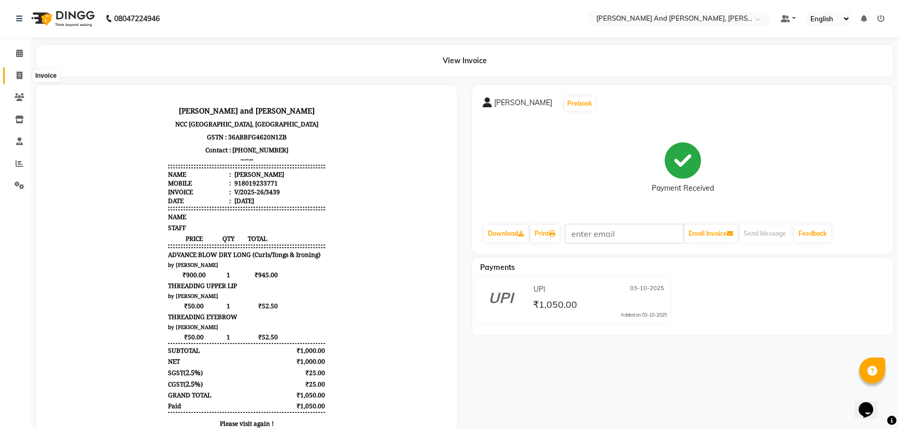
click at [17, 75] on icon at bounding box center [20, 76] width 6 height 8
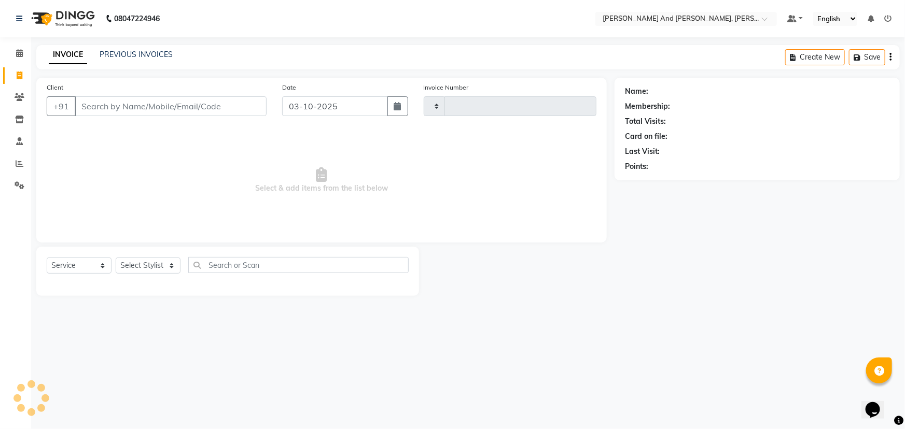
click at [17, 75] on icon at bounding box center [20, 76] width 6 height 8
select select "service"
click at [76, 259] on select "Select Service Product Membership Package Voucher Prepaid Gift Card" at bounding box center [79, 266] width 65 height 16
type input "3440"
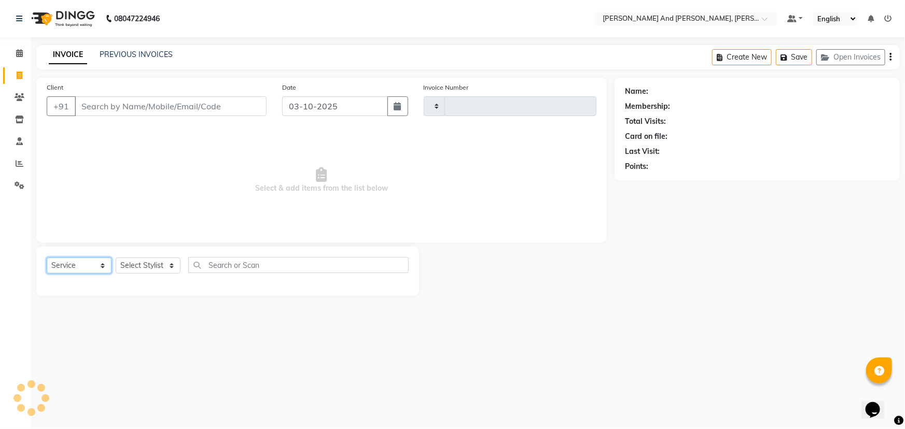
select select "6766"
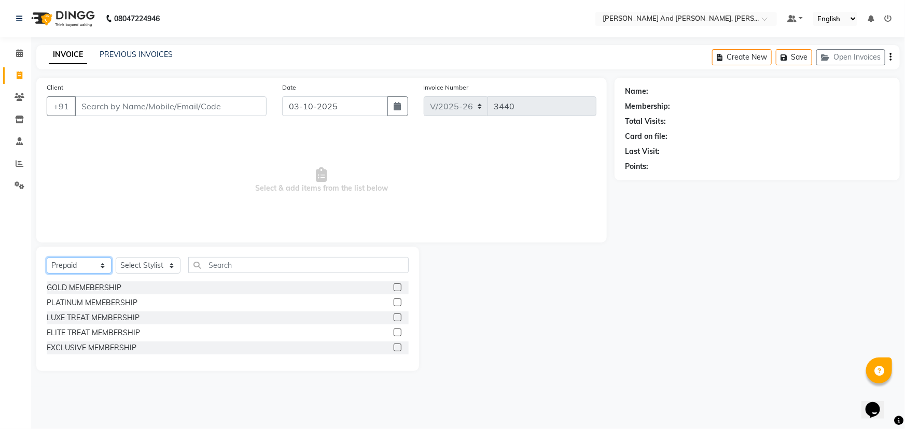
click at [76, 259] on select "Select Service Product Membership Package Voucher Prepaid Gift Card" at bounding box center [79, 266] width 65 height 16
select select "service"
click at [47, 258] on select "Select Service Product Membership Package Voucher Prepaid Gift Card" at bounding box center [79, 266] width 65 height 16
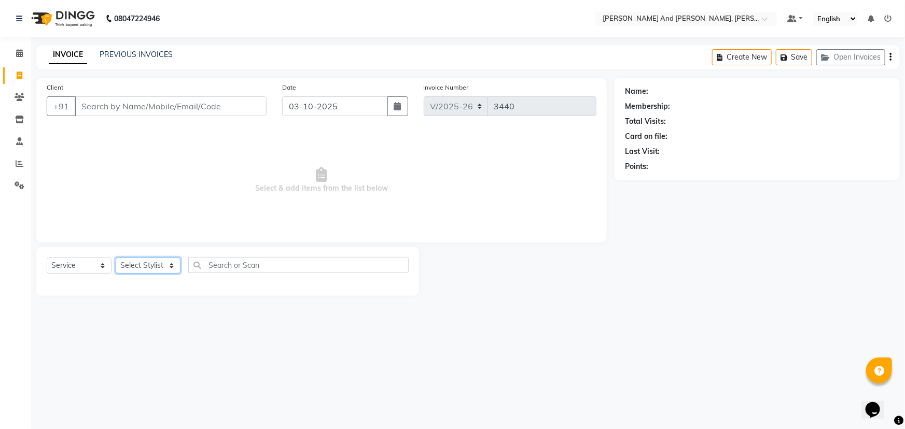
click at [140, 263] on select "Select Stylist ADITI AFREEN 2 [PERSON_NAME] ALKAF [PERSON_NAME] [PERSON_NAME] […" at bounding box center [148, 266] width 65 height 16
select select "87929"
click at [116, 258] on select "Select Stylist ADITI AFREEN 2 [PERSON_NAME] ALKAF [PERSON_NAME] [PERSON_NAME] […" at bounding box center [148, 266] width 65 height 16
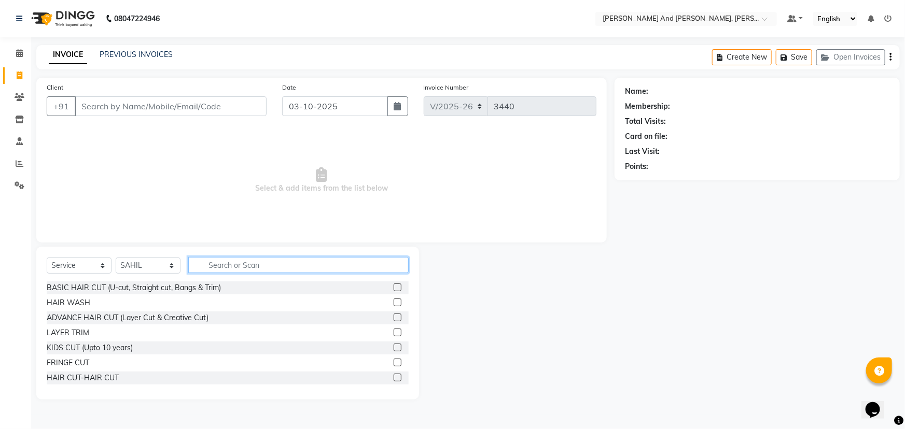
click at [252, 262] on input "text" at bounding box center [298, 265] width 220 height 16
type input "HAIR"
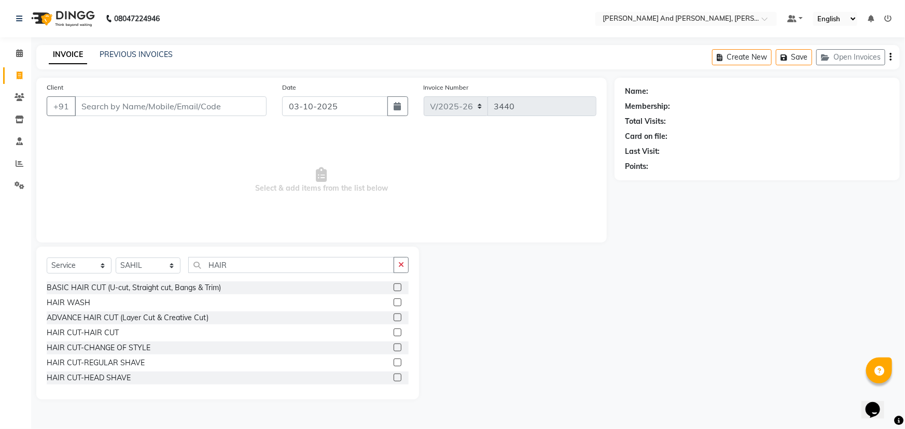
click at [394, 333] on label at bounding box center [398, 333] width 8 height 8
click at [394, 333] on input "checkbox" at bounding box center [397, 333] width 7 height 7
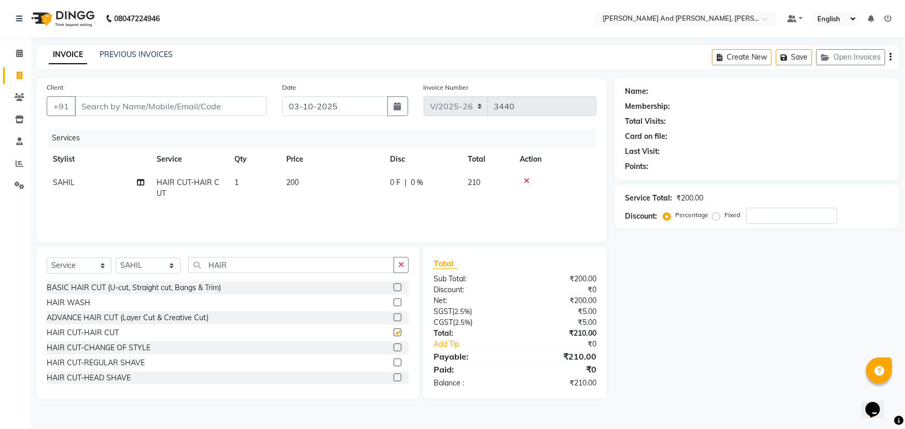
checkbox input "false"
click at [235, 57] on div "INVOICE PREVIOUS INVOICES Create New Save Open Invoices" at bounding box center [467, 57] width 863 height 24
drag, startPoint x: 258, startPoint y: 0, endPoint x: 337, endPoint y: 20, distance: 81.2
click at [337, 20] on nav "08047224946 Select Location × [PERSON_NAME] And Guy, Ncc Gachibowli Default Pan…" at bounding box center [452, 18] width 905 height 37
click at [163, 108] on input "Client" at bounding box center [171, 106] width 192 height 20
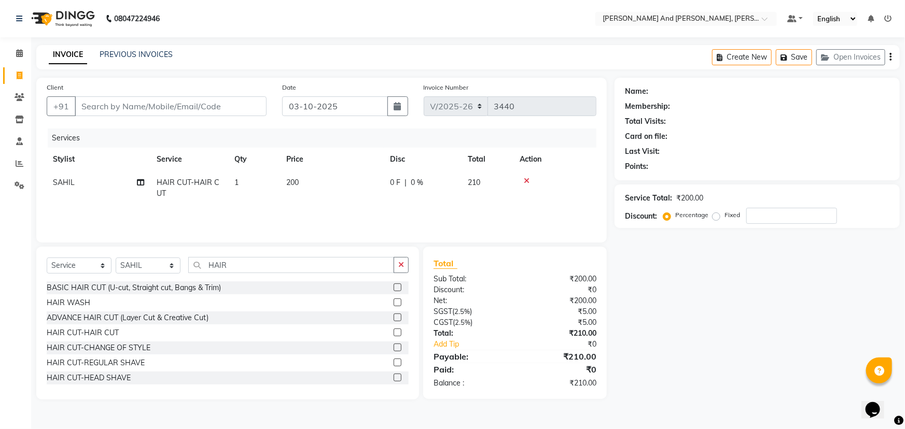
click at [291, 21] on nav "08047224946 Select Location × [PERSON_NAME] And Guy, Ncc Gachibowli Default Pan…" at bounding box center [452, 18] width 905 height 37
click at [184, 108] on input "Client" at bounding box center [171, 106] width 192 height 20
type input "9"
type input "0"
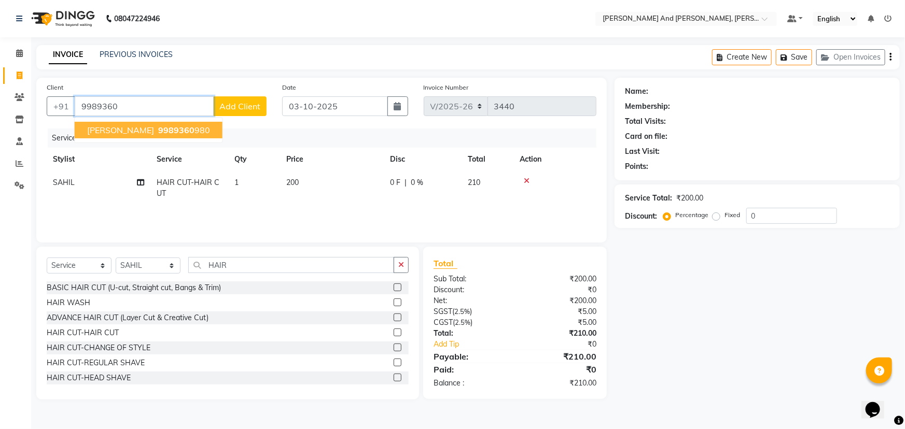
click at [163, 129] on ngb-highlight "9989360 980" at bounding box center [183, 130] width 54 height 10
type input "9989360980"
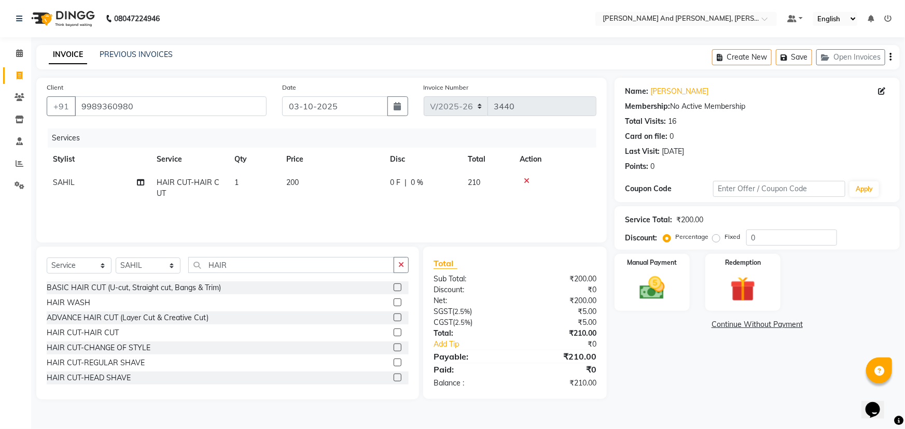
click at [460, 19] on nav "08047224946 Select Location × [PERSON_NAME] And Guy, Ncc Gachibowli Default Pan…" at bounding box center [452, 18] width 905 height 37
click at [455, 12] on nav "08047224946 Select Location × [PERSON_NAME] And Guy, Ncc Gachibowli Default Pan…" at bounding box center [452, 18] width 905 height 37
click at [663, 278] on img at bounding box center [652, 288] width 43 height 30
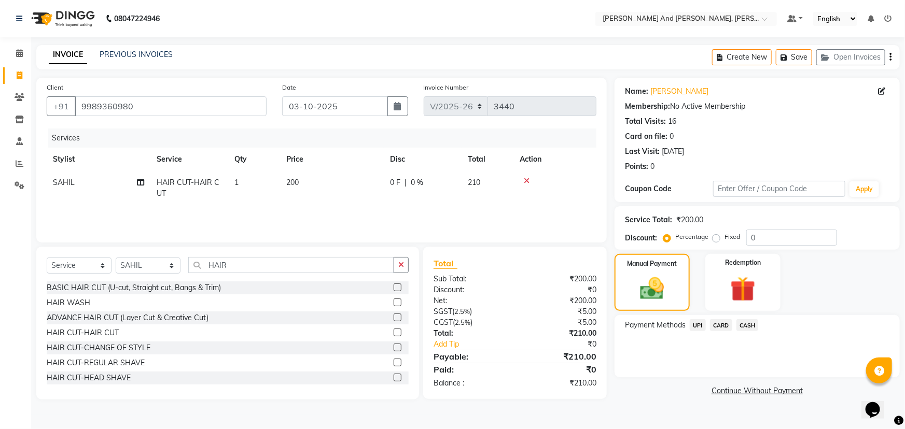
click at [699, 325] on span "UPI" at bounding box center [698, 325] width 16 height 12
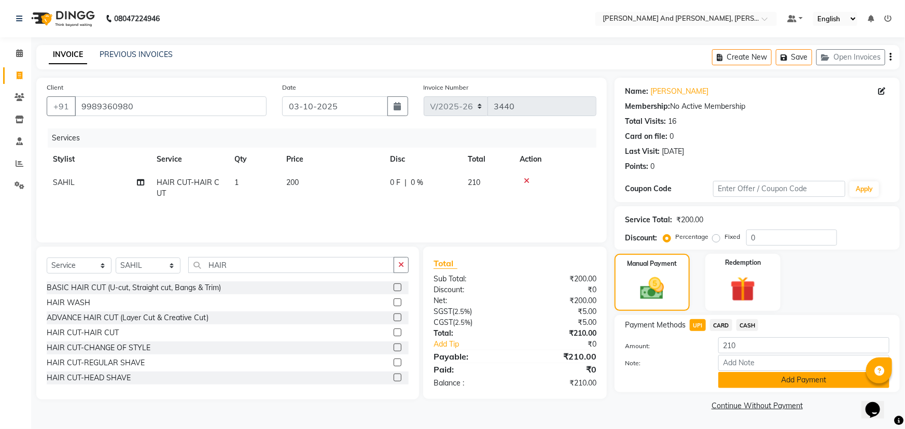
click at [740, 379] on button "Add Payment" at bounding box center [803, 380] width 171 height 16
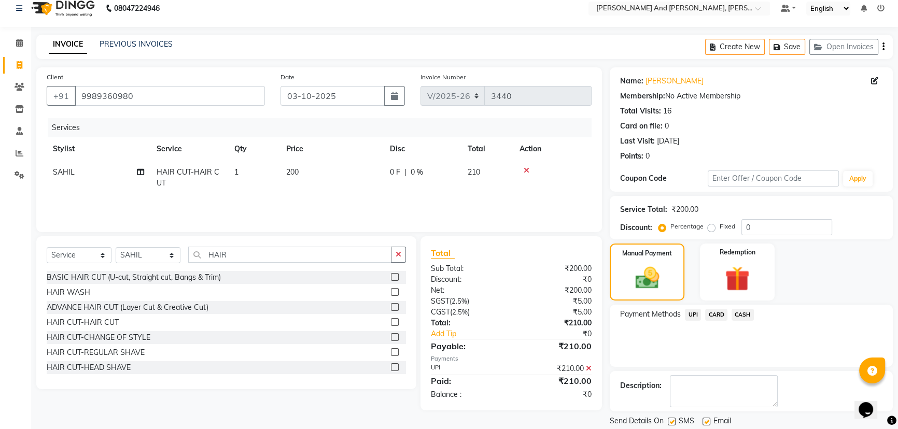
scroll to position [43, 0]
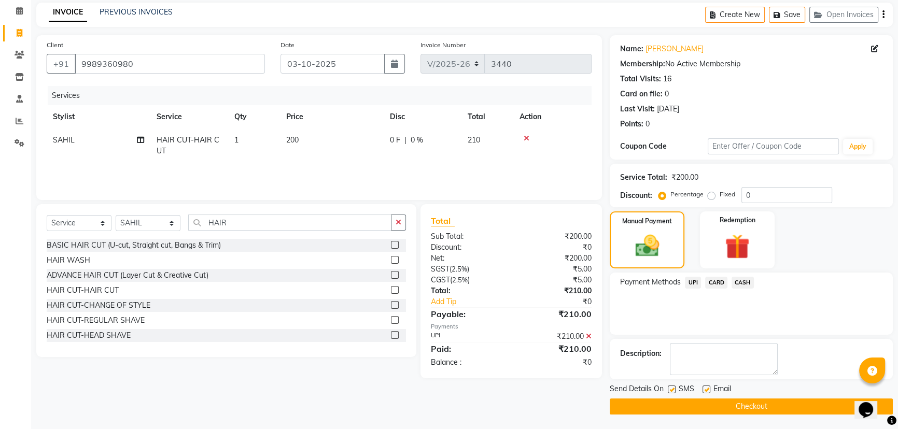
click at [723, 409] on button "Checkout" at bounding box center [751, 407] width 283 height 16
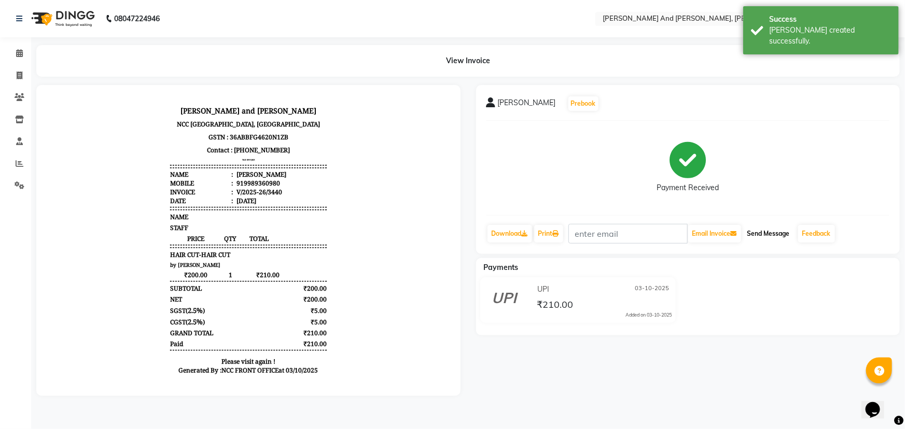
click at [763, 232] on button "Send Message" at bounding box center [768, 234] width 51 height 18
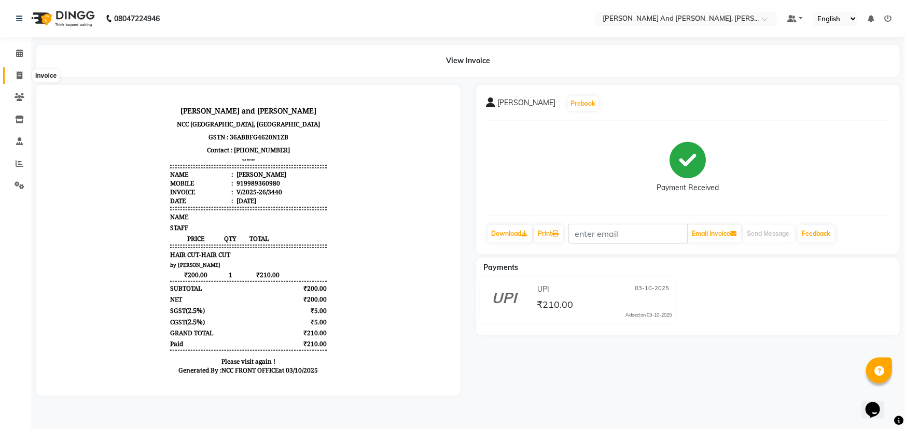
click at [18, 80] on span at bounding box center [19, 76] width 18 height 12
select select "service"
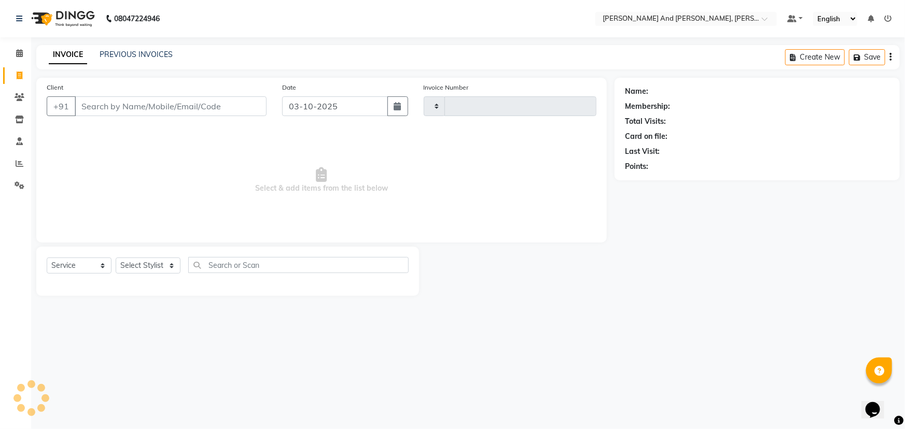
type input "3441"
select select "6766"
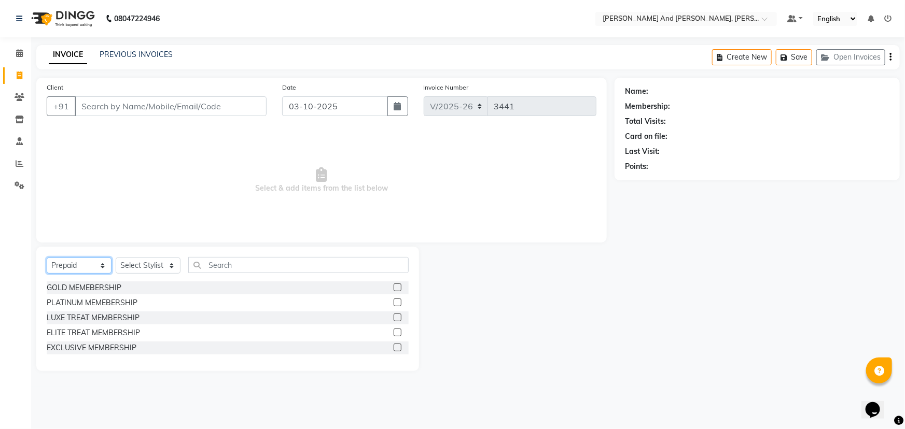
click at [90, 272] on select "Select Service Product Membership Package Voucher Prepaid Gift Card" at bounding box center [79, 266] width 65 height 16
select select "service"
click at [47, 258] on select "Select Service Product Membership Package Voucher Prepaid Gift Card" at bounding box center [79, 266] width 65 height 16
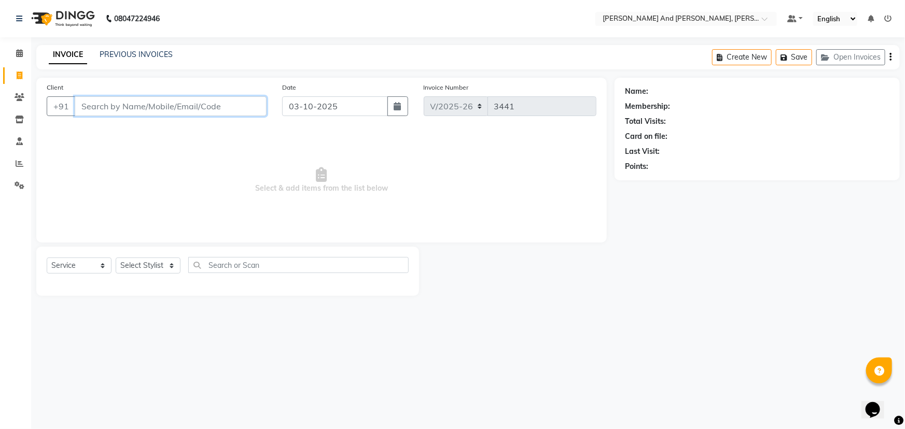
click at [154, 108] on input "Client" at bounding box center [171, 106] width 192 height 20
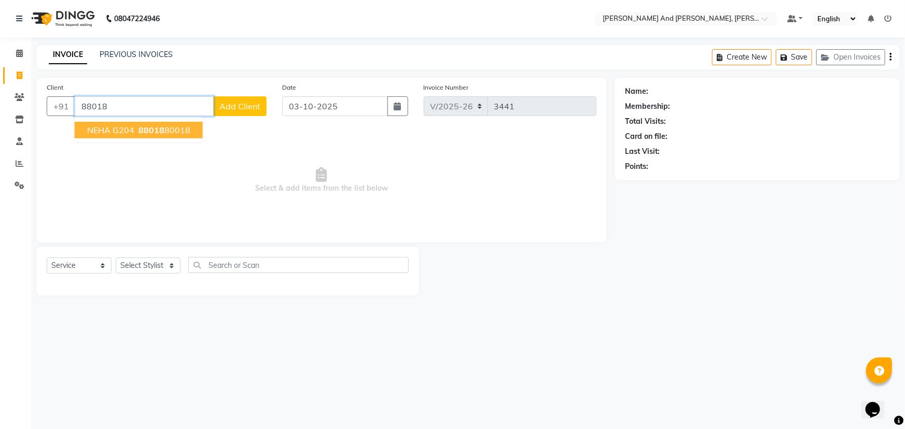
click at [161, 131] on span "88018" at bounding box center [151, 130] width 26 height 10
type input "8801880018"
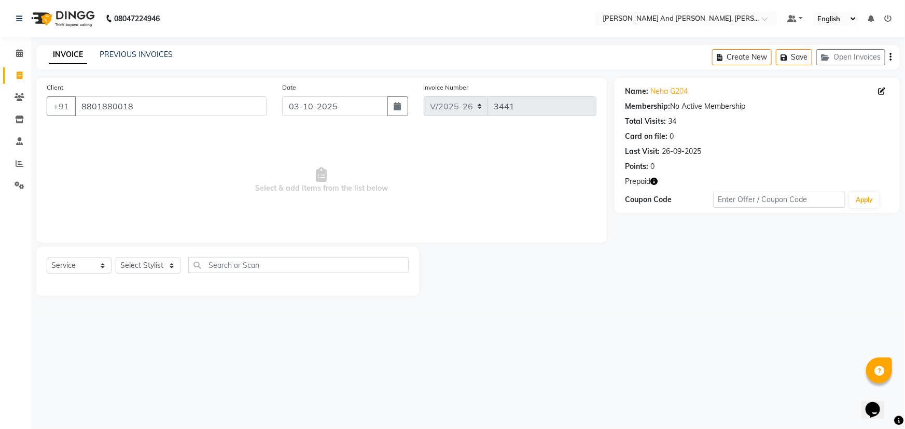
click at [651, 183] on icon "button" at bounding box center [653, 181] width 7 height 7
click at [618, 276] on div "Name: Neha G204 Membership: No Active Membership Total Visits: 34 Card on file:…" at bounding box center [760, 187] width 293 height 218
click at [140, 263] on select "Select Stylist ADITI AFREEN 2 [PERSON_NAME] ALKAF [PERSON_NAME] [PERSON_NAME] […" at bounding box center [148, 266] width 65 height 16
select select "93389"
click at [116, 258] on select "Select Stylist ADITI AFREEN 2 [PERSON_NAME] ALKAF [PERSON_NAME] [PERSON_NAME] […" at bounding box center [148, 266] width 65 height 16
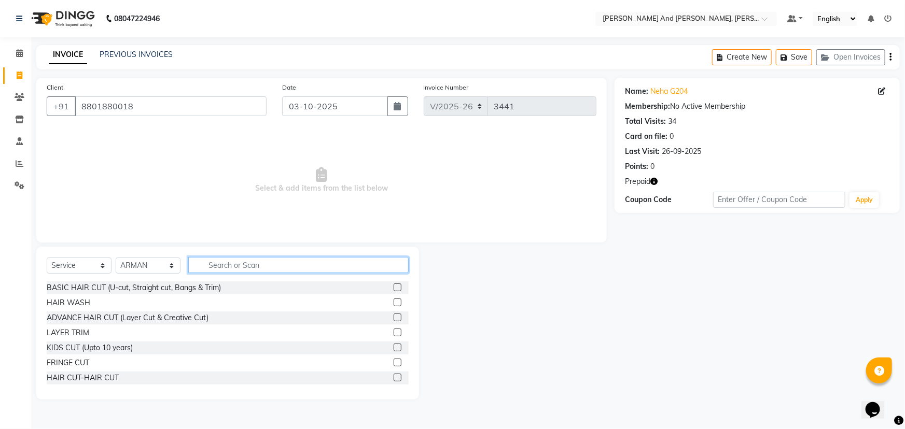
click at [246, 264] on input "text" at bounding box center [298, 265] width 220 height 16
type input "HAIR"
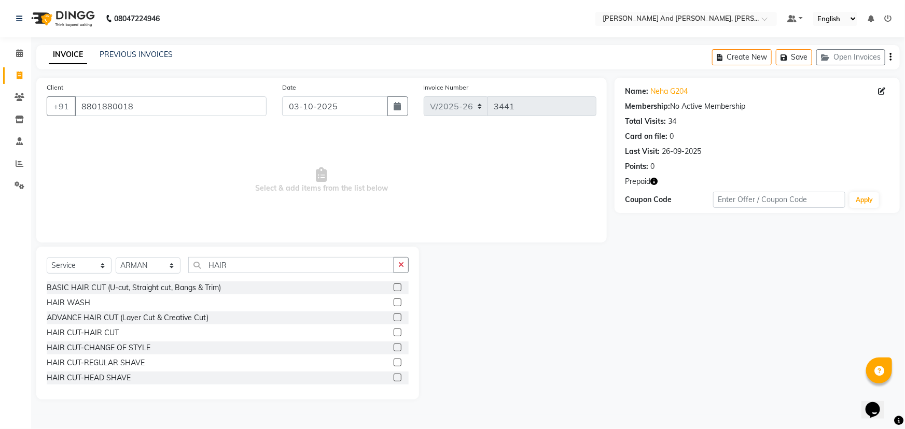
click at [394, 332] on label at bounding box center [398, 333] width 8 height 8
click at [394, 332] on input "checkbox" at bounding box center [397, 333] width 7 height 7
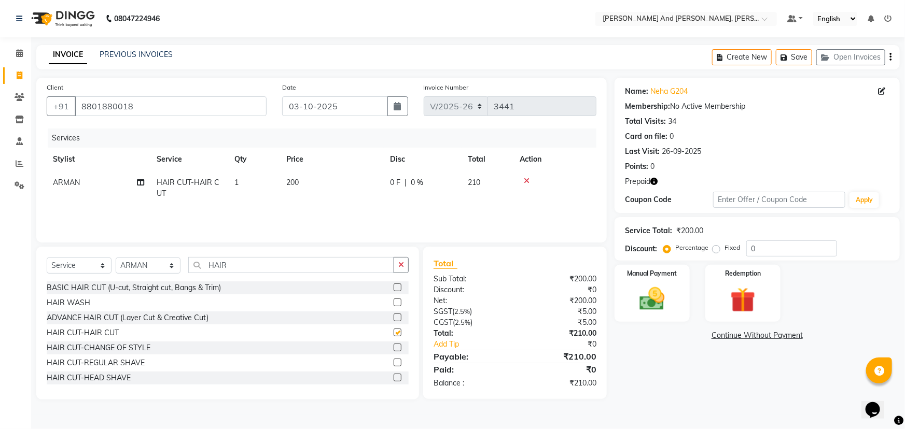
checkbox input "false"
click at [733, 290] on img at bounding box center [743, 300] width 43 height 33
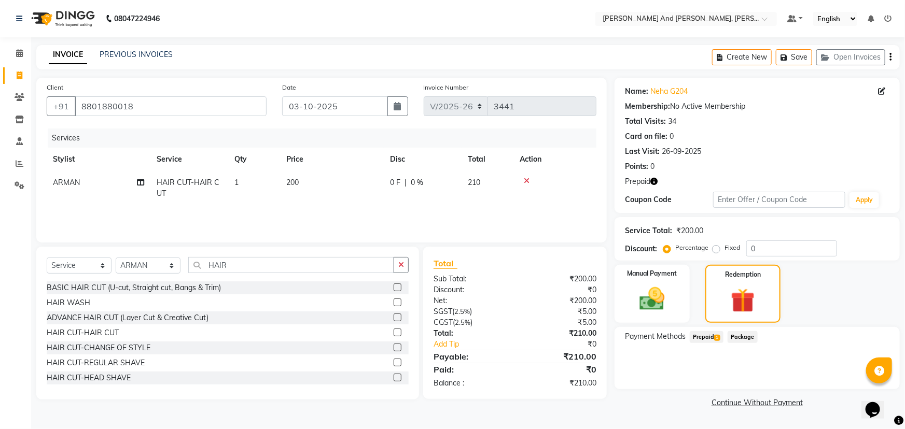
click at [711, 337] on span "Prepaid 1" at bounding box center [707, 337] width 34 height 12
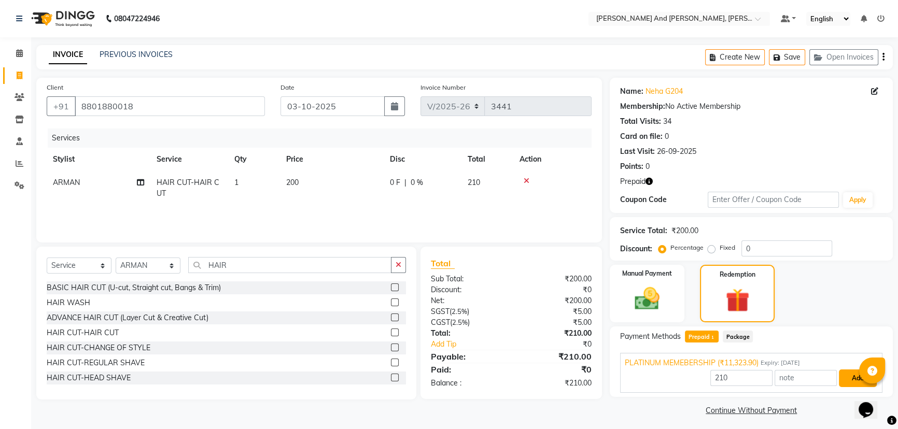
click at [845, 375] on button "Add" at bounding box center [858, 379] width 38 height 18
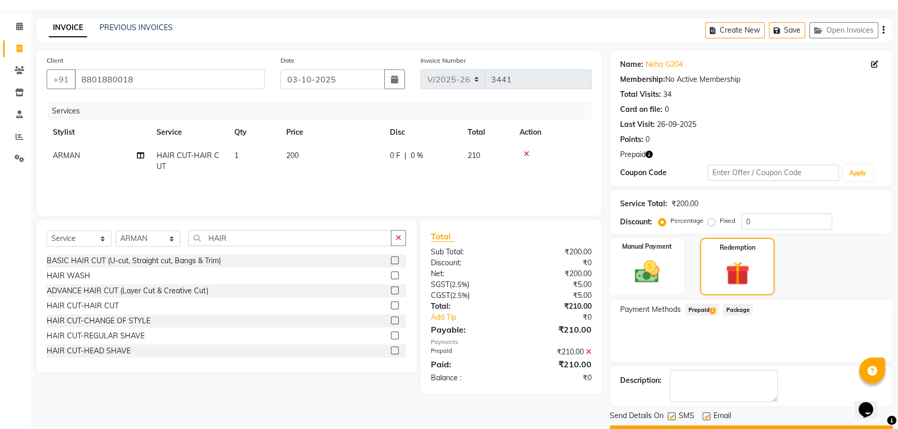
scroll to position [54, 0]
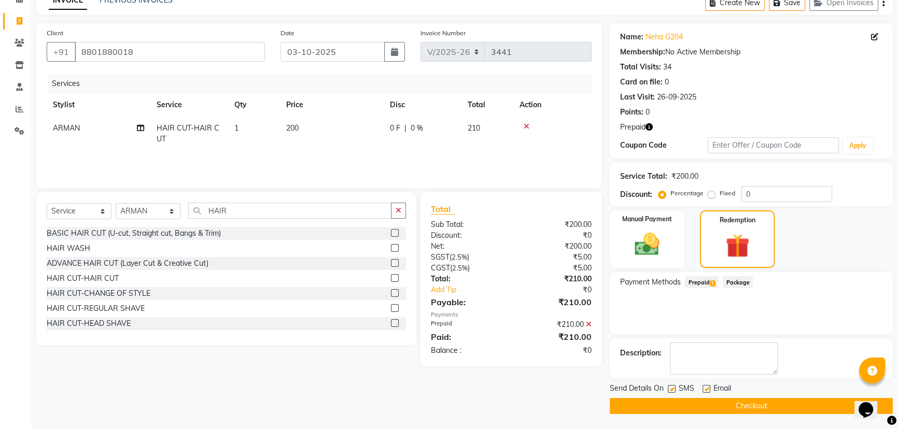
click at [726, 405] on button "Checkout" at bounding box center [751, 406] width 283 height 16
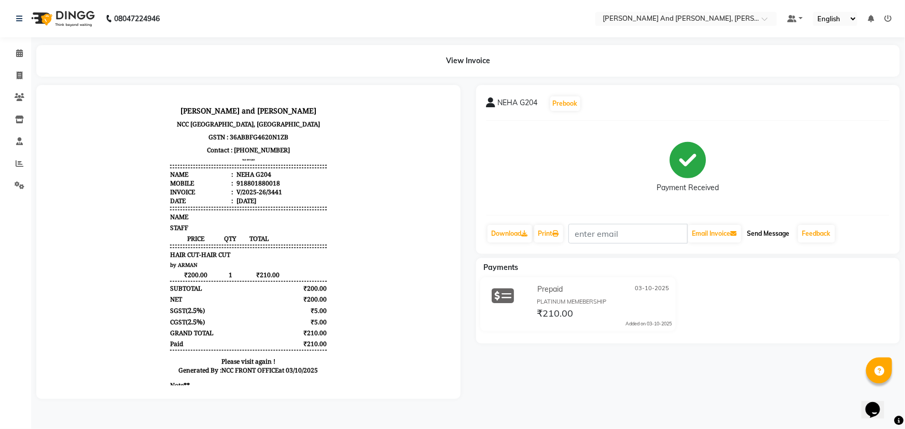
click at [773, 231] on button "Send Message" at bounding box center [768, 234] width 51 height 18
click at [20, 75] on icon at bounding box center [20, 76] width 6 height 8
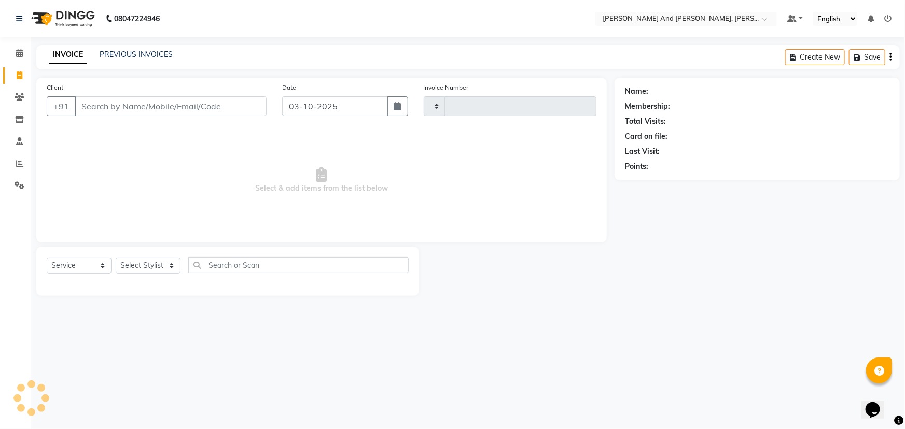
click at [20, 75] on icon at bounding box center [20, 76] width 6 height 8
select select "6766"
select select "P"
